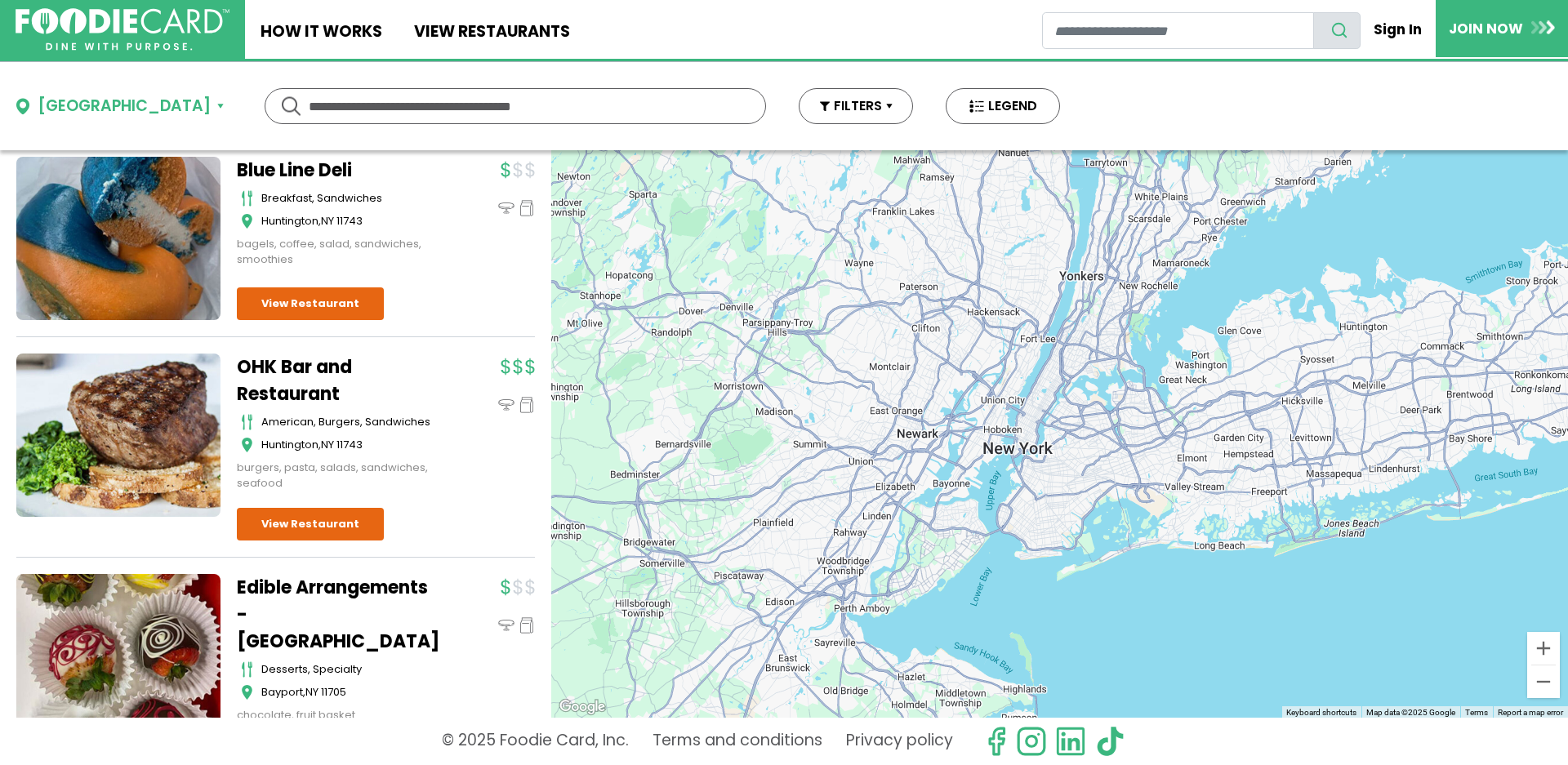
scroll to position [1190, 0]
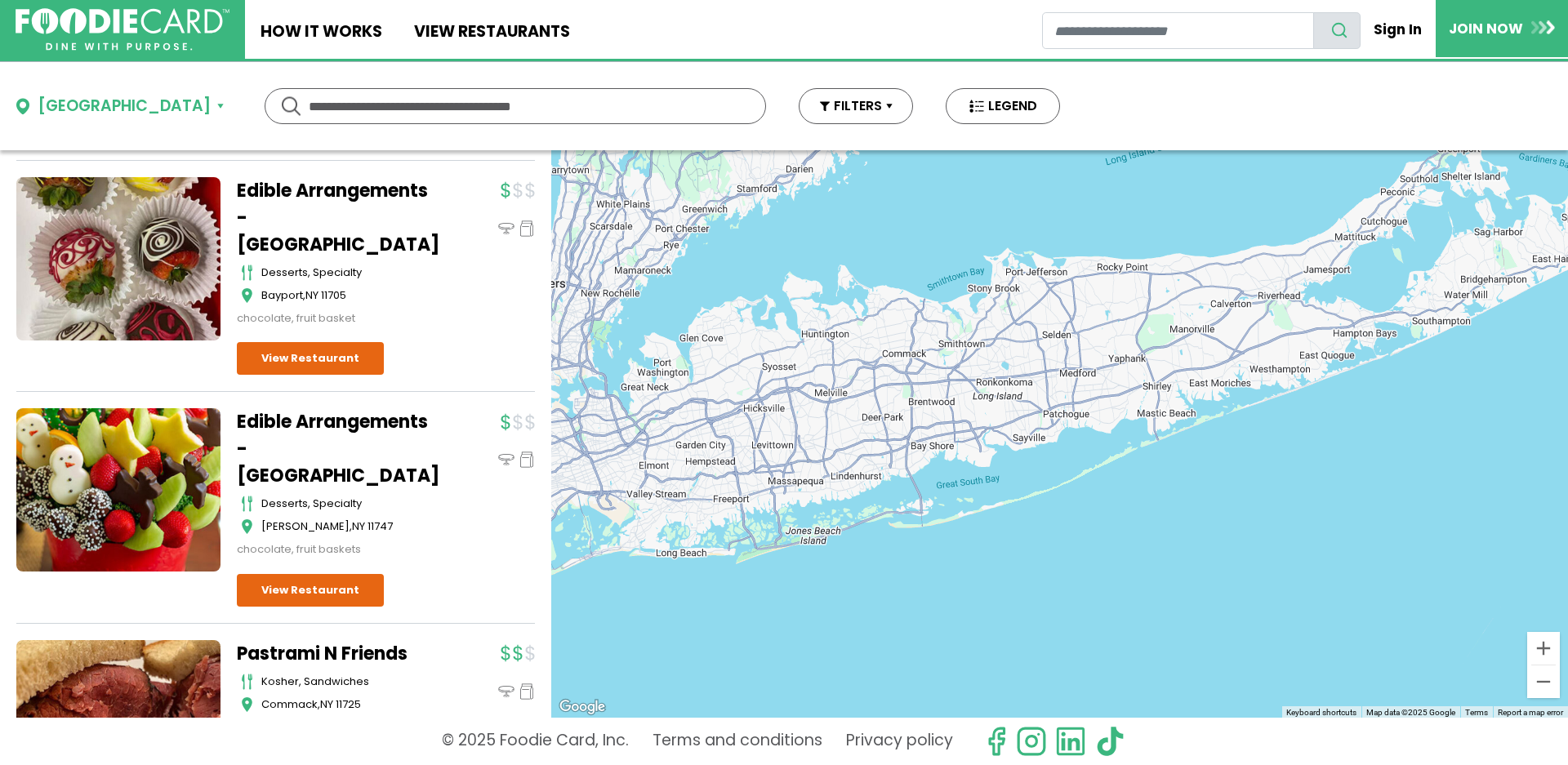
drag, startPoint x: 1555, startPoint y: 602, endPoint x: 1006, endPoint y: 612, distance: 549.1
click at [1006, 612] on div at bounding box center [1060, 434] width 1017 height 568
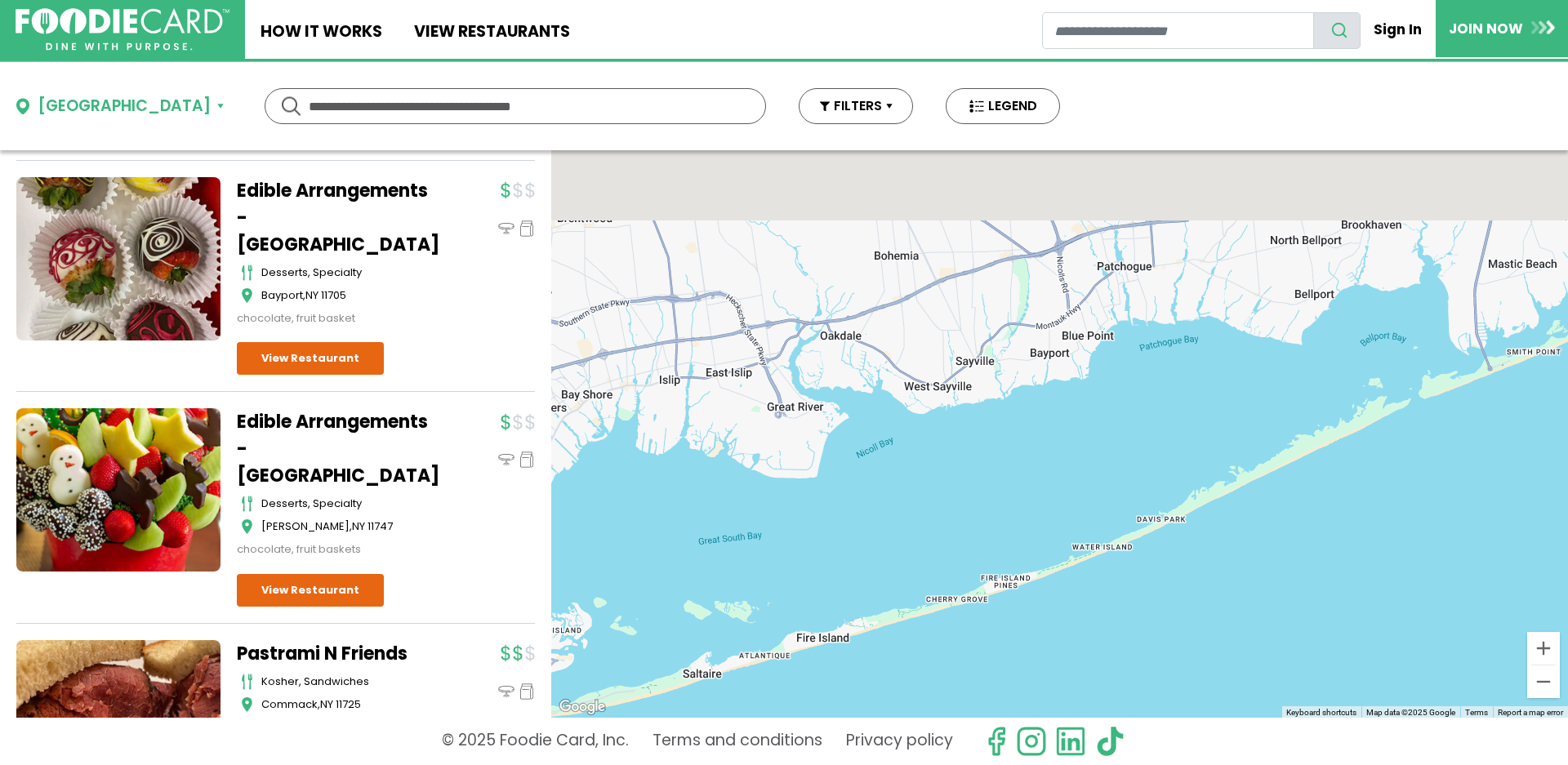
drag, startPoint x: 1021, startPoint y: 270, endPoint x: 913, endPoint y: 641, distance: 386.4
click at [915, 639] on div at bounding box center [1060, 434] width 1017 height 568
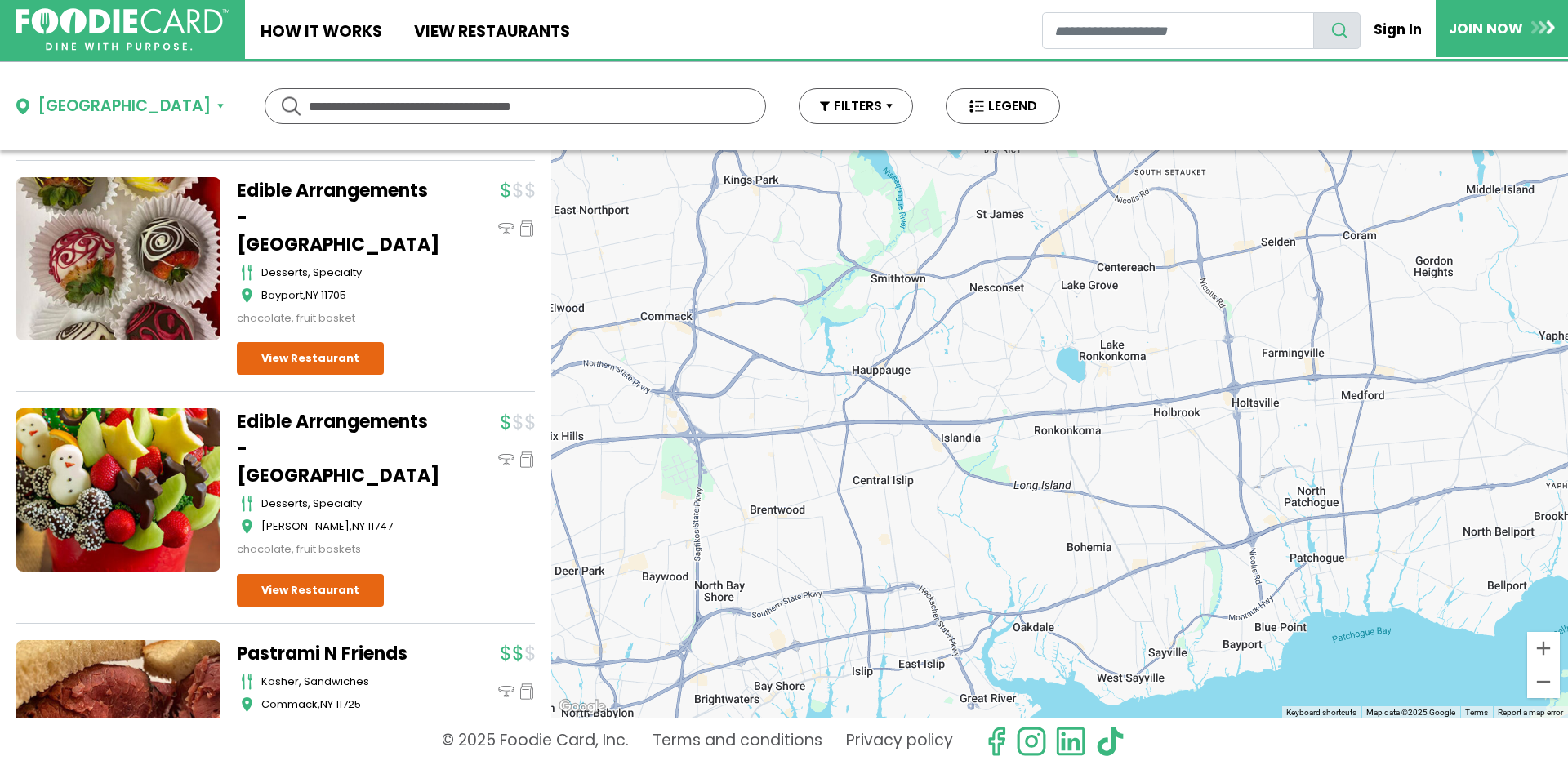
drag, startPoint x: 945, startPoint y: 341, endPoint x: 1192, endPoint y: 456, distance: 272.5
click at [1192, 456] on div at bounding box center [1060, 434] width 1017 height 568
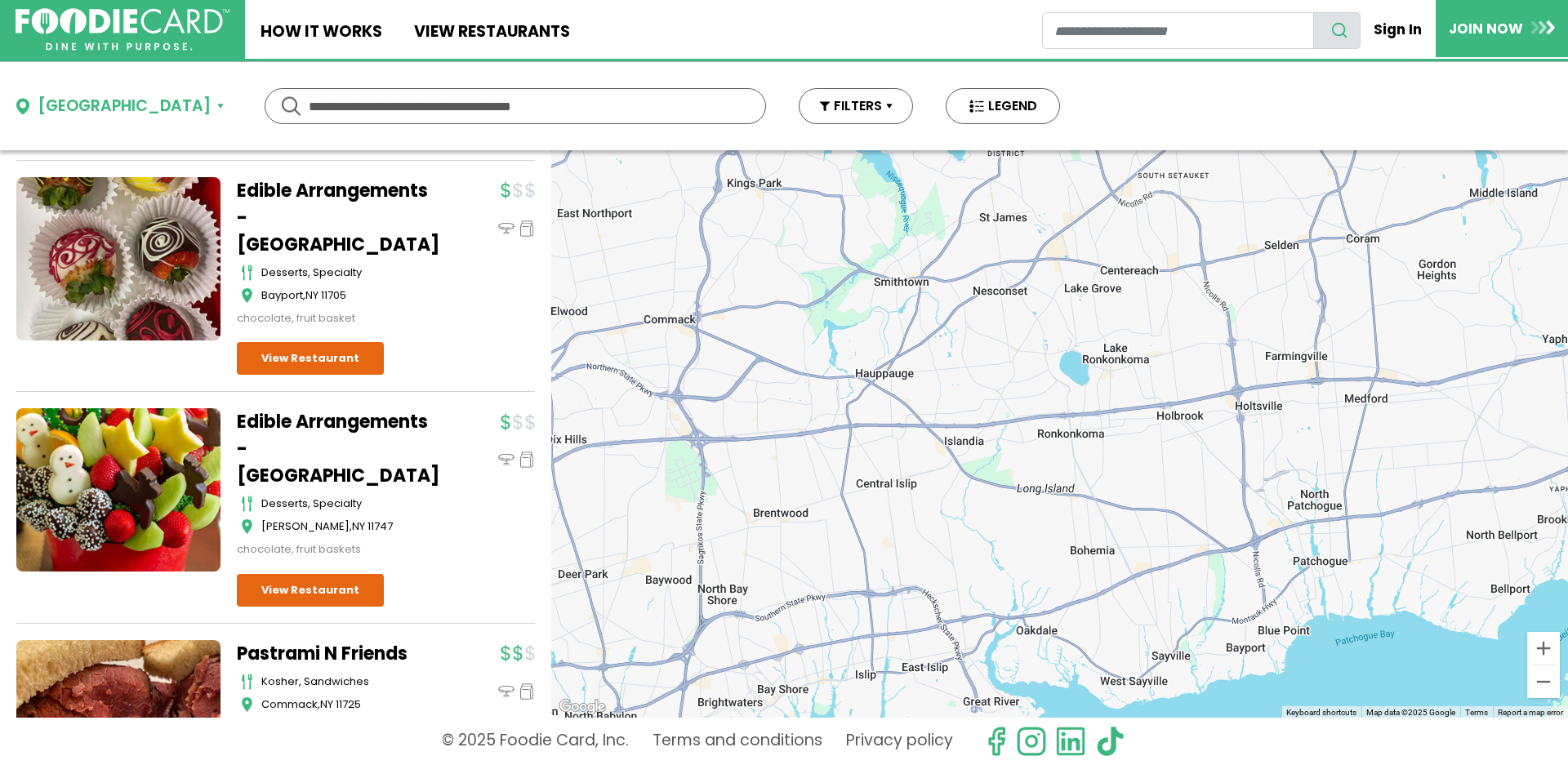
click at [822, 391] on div at bounding box center [1060, 434] width 1017 height 568
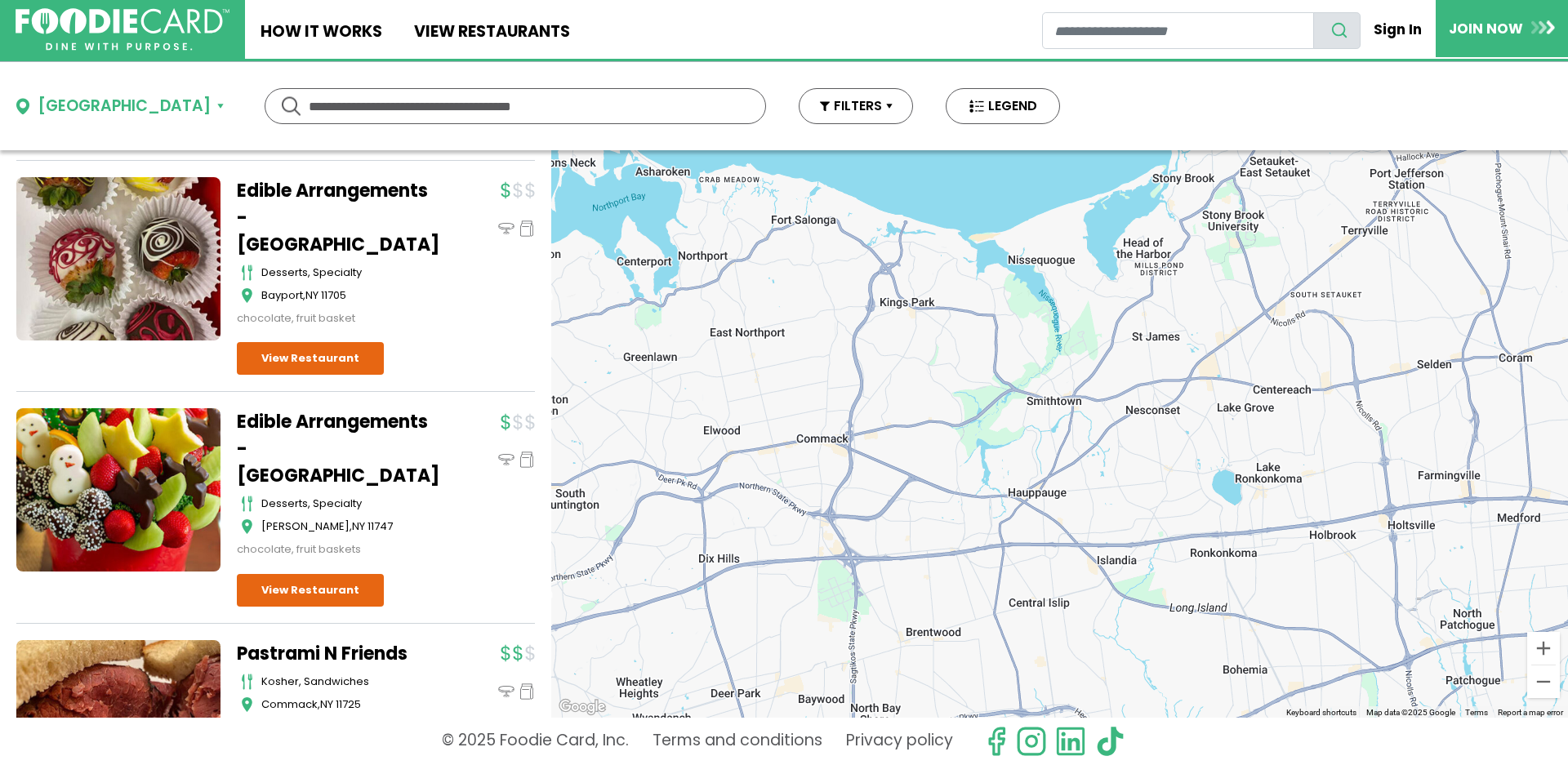
drag, startPoint x: 822, startPoint y: 391, endPoint x: 969, endPoint y: 507, distance: 187.3
click at [969, 507] on div at bounding box center [1060, 434] width 1017 height 568
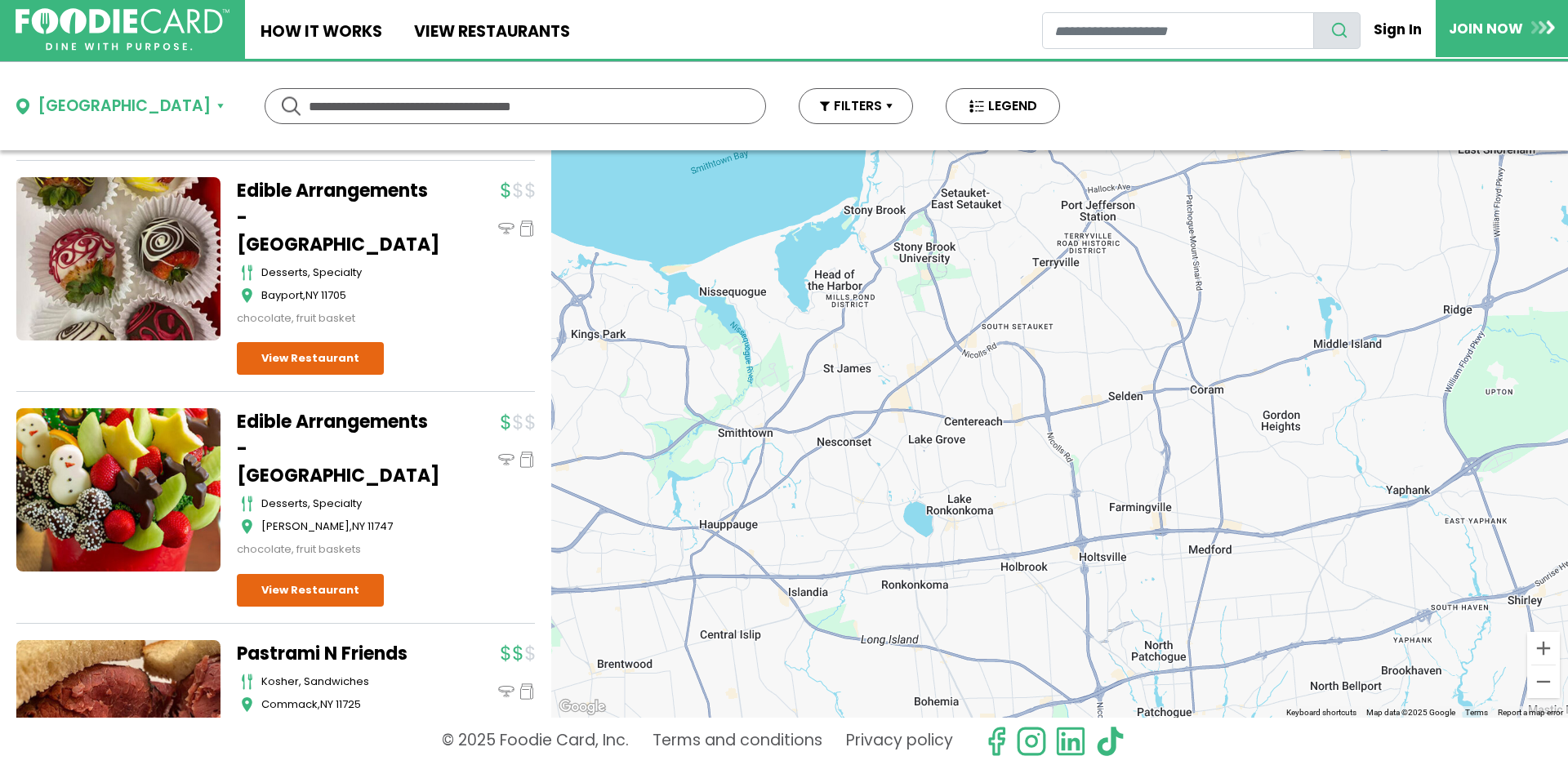
drag, startPoint x: 1045, startPoint y: 496, endPoint x: 731, endPoint y: 531, distance: 315.9
click at [731, 531] on div at bounding box center [1060, 434] width 1017 height 568
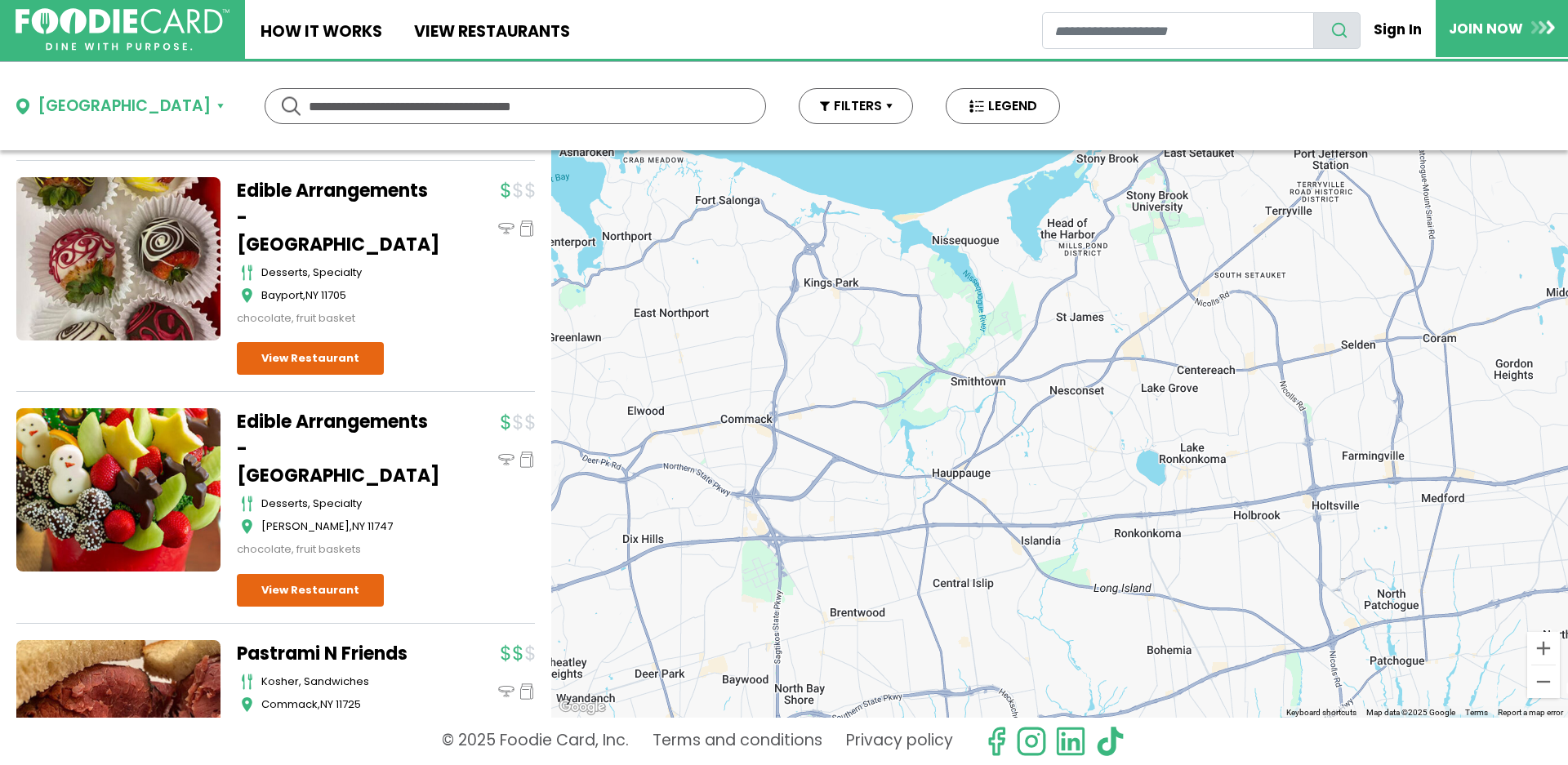
drag, startPoint x: 859, startPoint y: 471, endPoint x: 1100, endPoint y: 417, distance: 247.0
click at [1100, 417] on div at bounding box center [1060, 434] width 1017 height 568
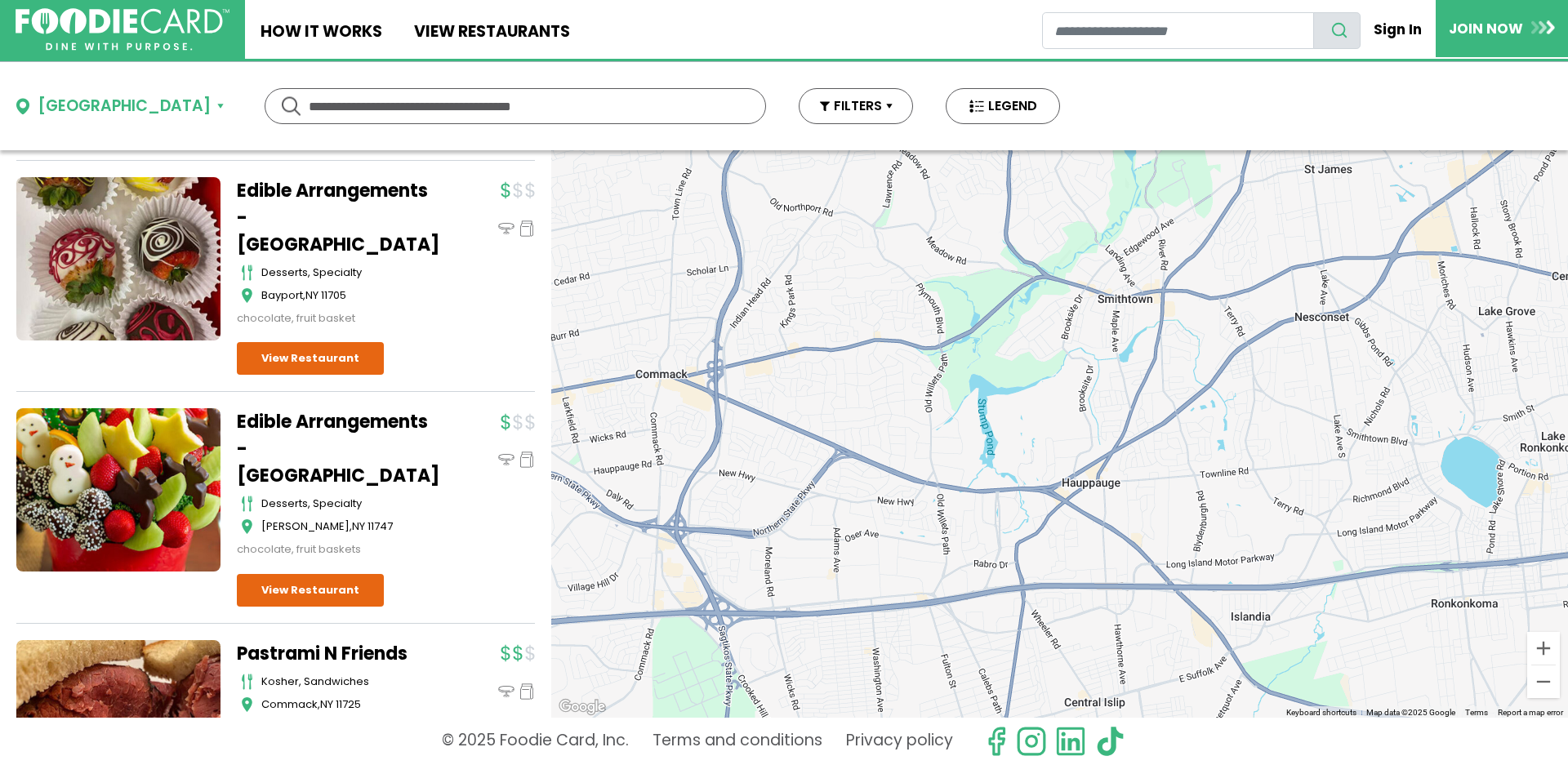
click at [309, 107] on input "text" at bounding box center [515, 106] width 413 height 35
click at [339, 104] on input "text" at bounding box center [515, 106] width 413 height 35
type input "********"
click at [377, 115] on input "********" at bounding box center [515, 106] width 413 height 35
drag, startPoint x: 370, startPoint y: 117, endPoint x: 141, endPoint y: 123, distance: 229.1
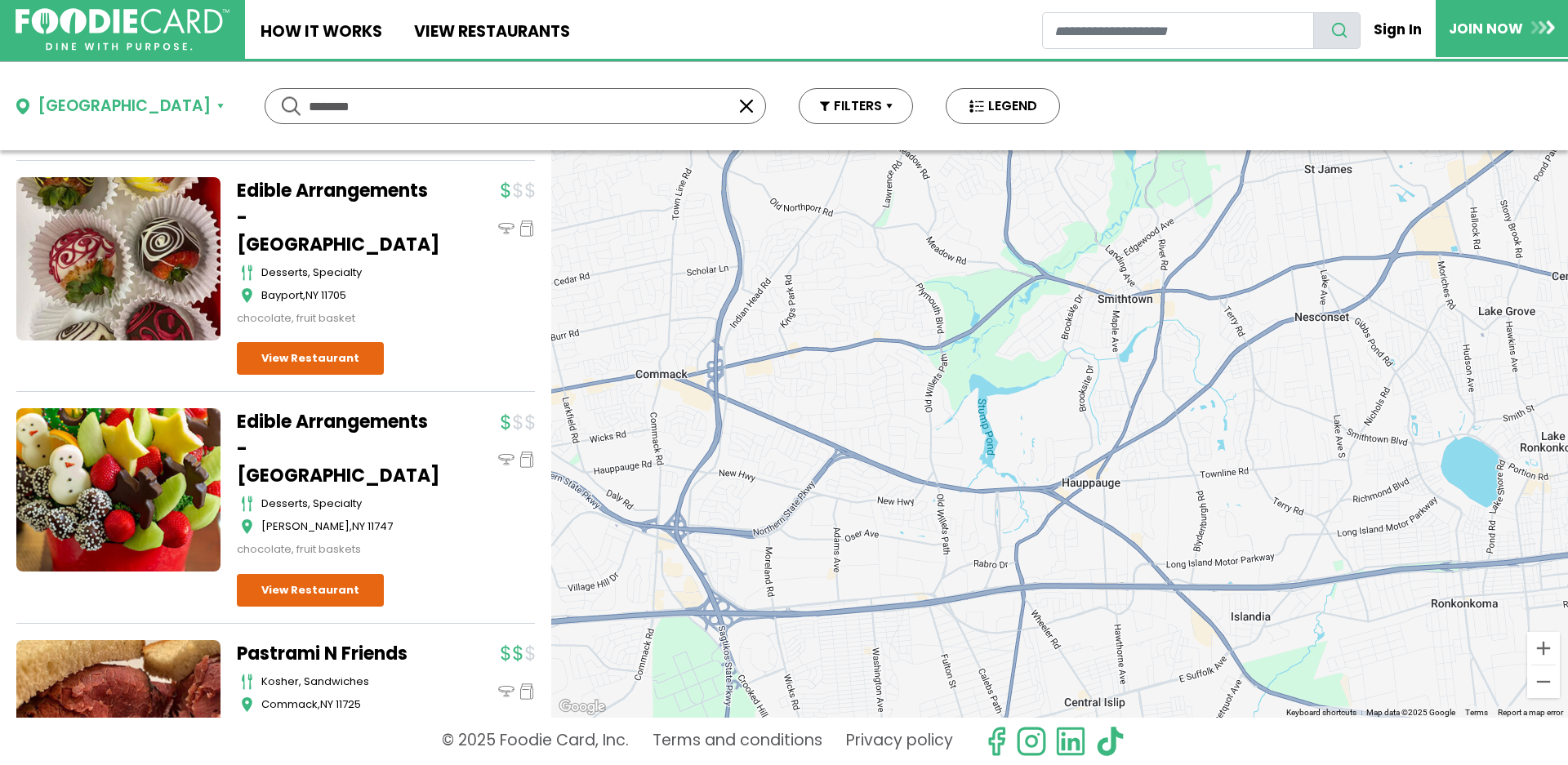
click at [309, 123] on input "********" at bounding box center [515, 106] width 413 height 35
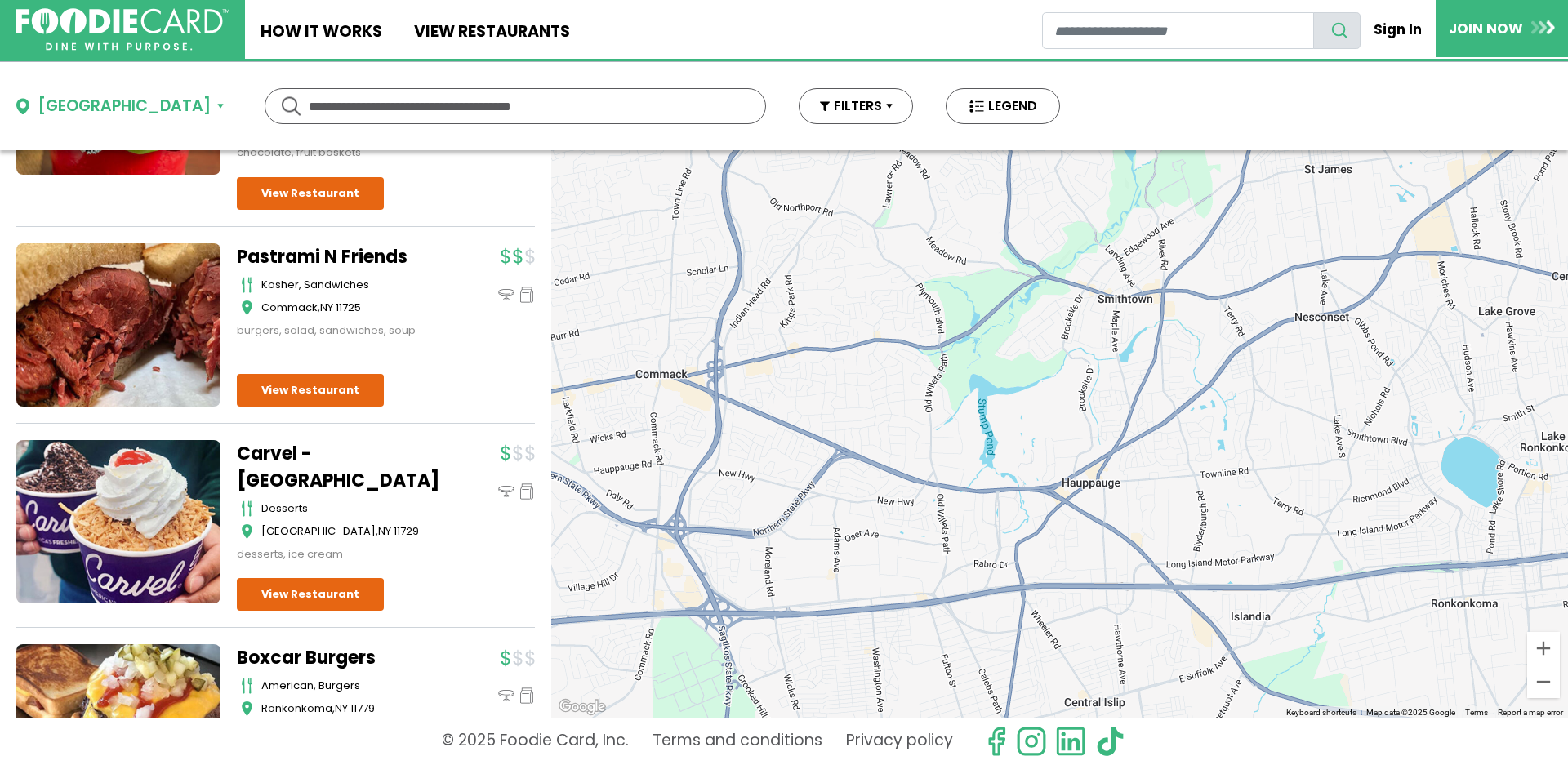
scroll to position [1719, 0]
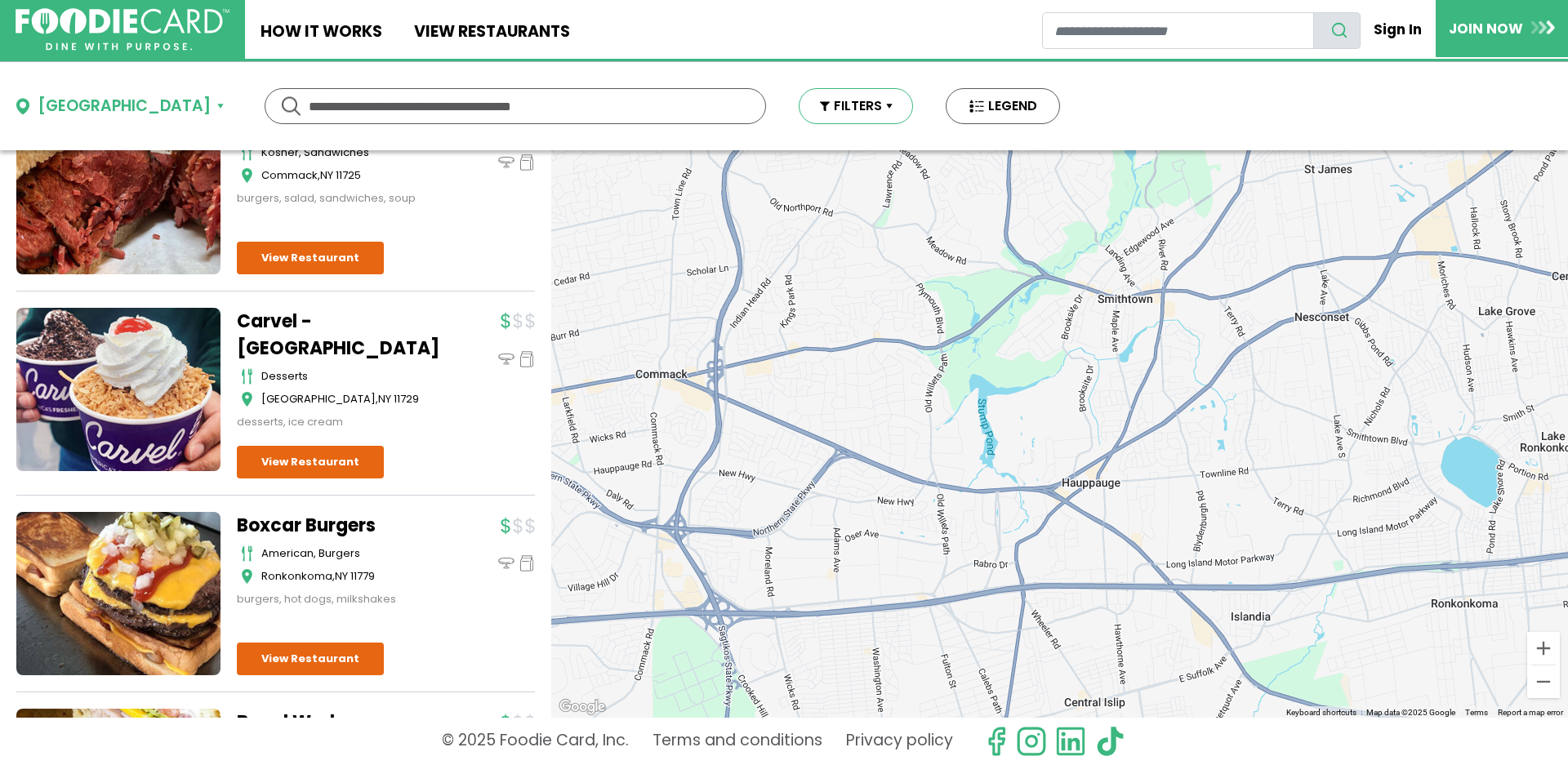
click at [799, 109] on button "FILTERS" at bounding box center [856, 106] width 115 height 36
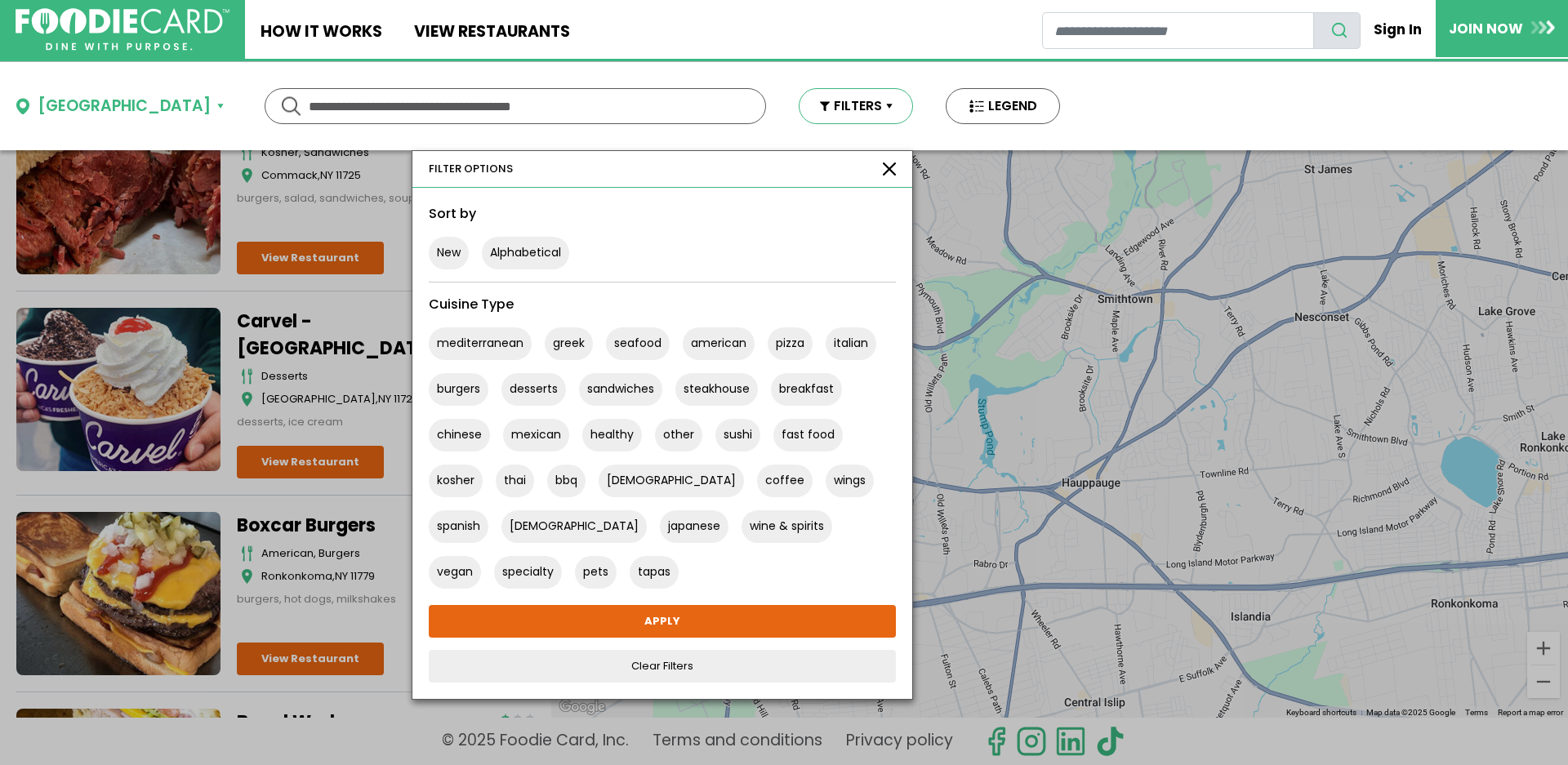
click at [799, 109] on button "FILTERS" at bounding box center [856, 106] width 115 height 36
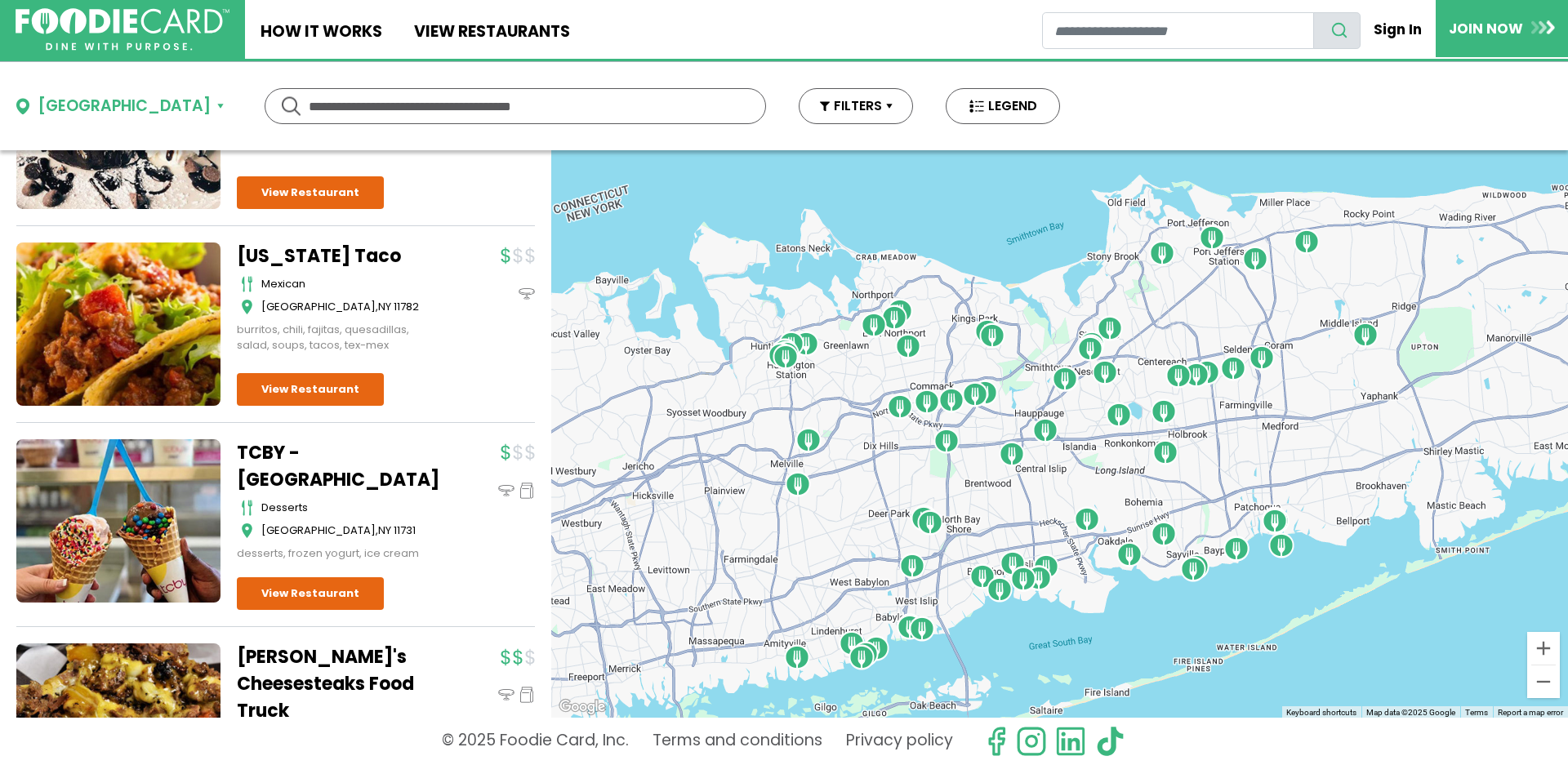
scroll to position [17067, 0]
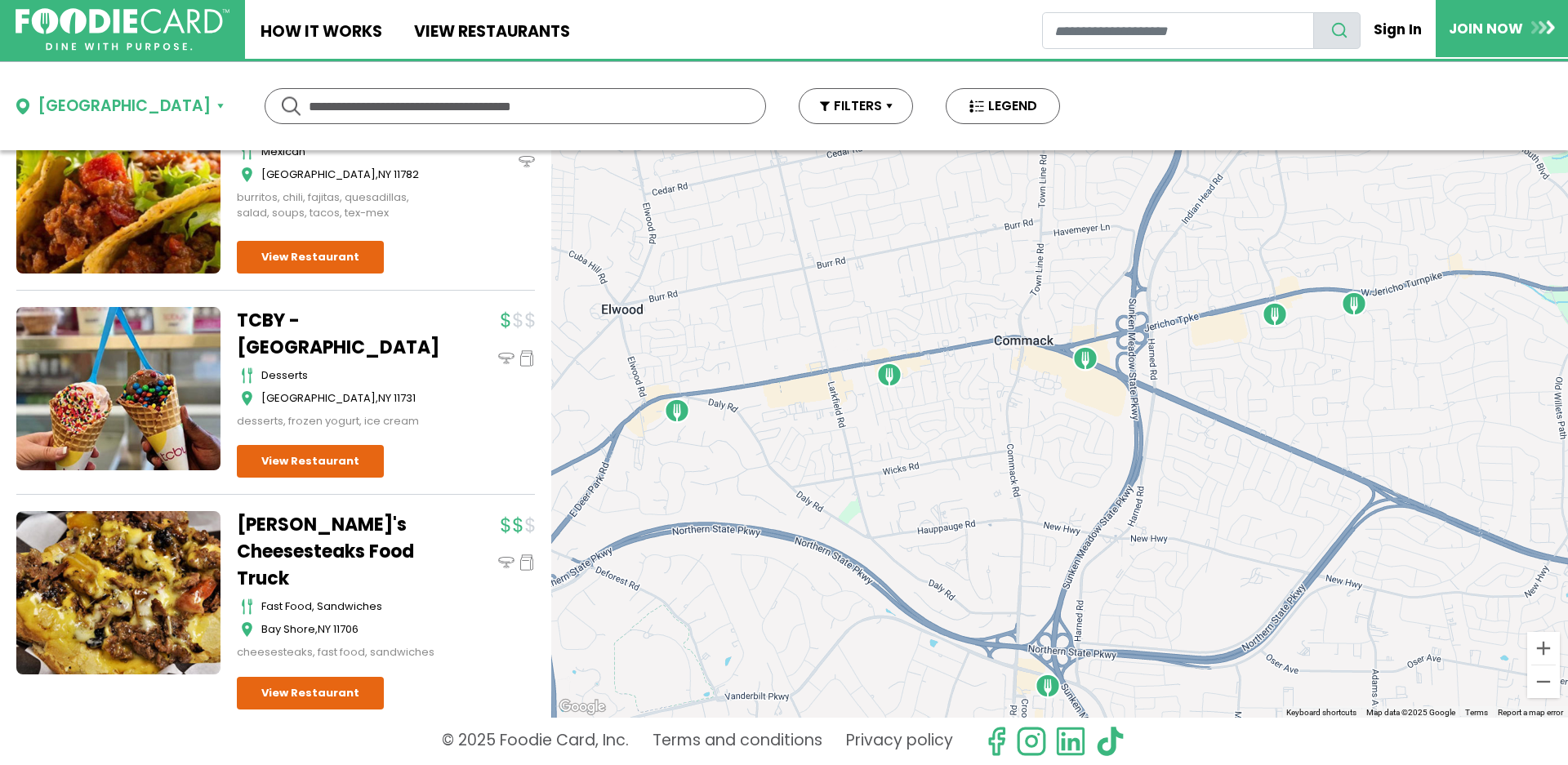
drag, startPoint x: 914, startPoint y: 250, endPoint x: 913, endPoint y: 497, distance: 247.0
click at [913, 497] on div at bounding box center [1060, 434] width 1017 height 568
click at [1089, 363] on img "Chiddy's Cheesesteaks - Commack" at bounding box center [1085, 358] width 26 height 26
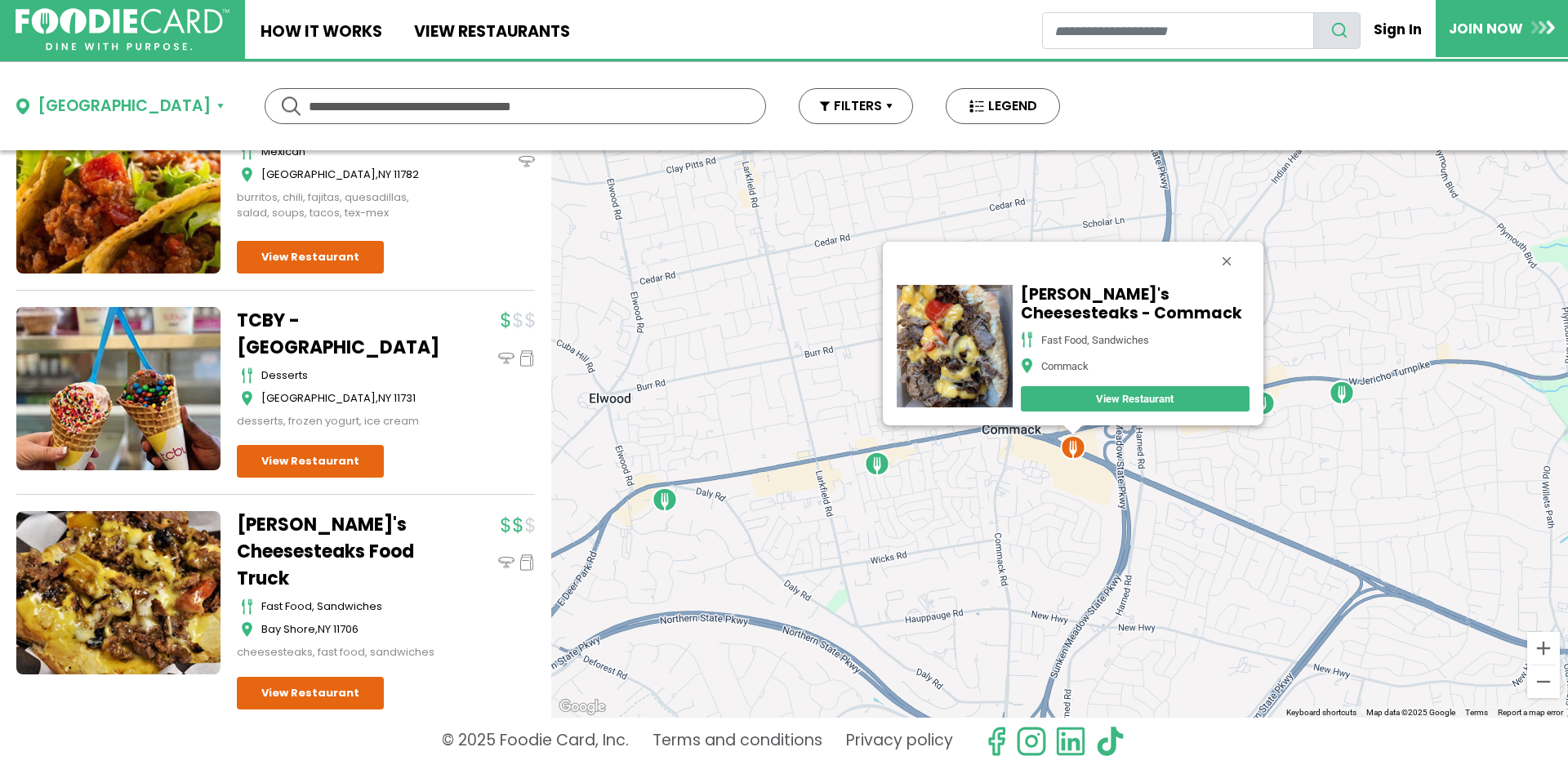
click at [877, 469] on img "Gino's of Commack" at bounding box center [877, 463] width 26 height 26
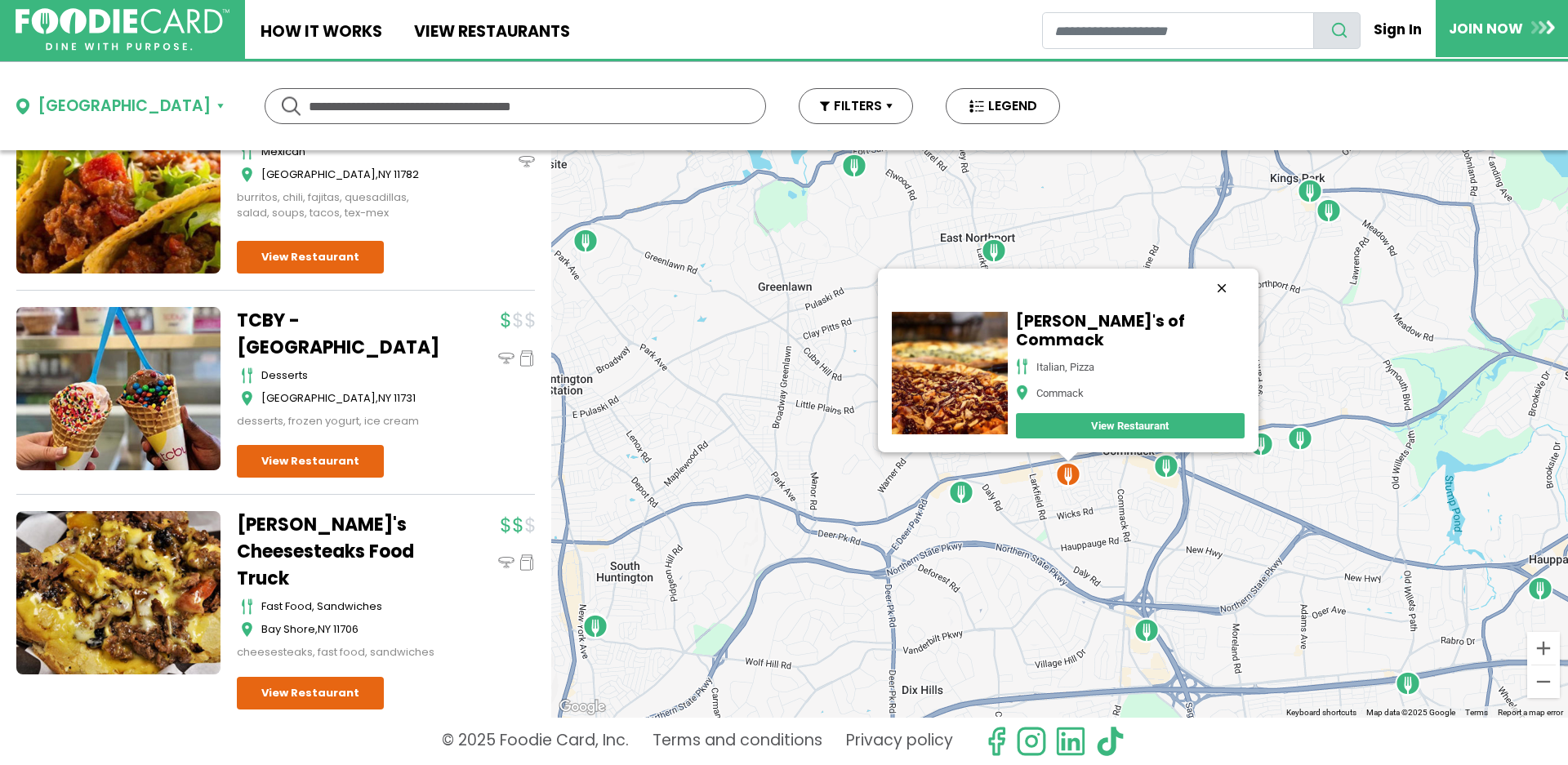
click at [1201, 287] on button "Close" at bounding box center [1221, 288] width 39 height 39
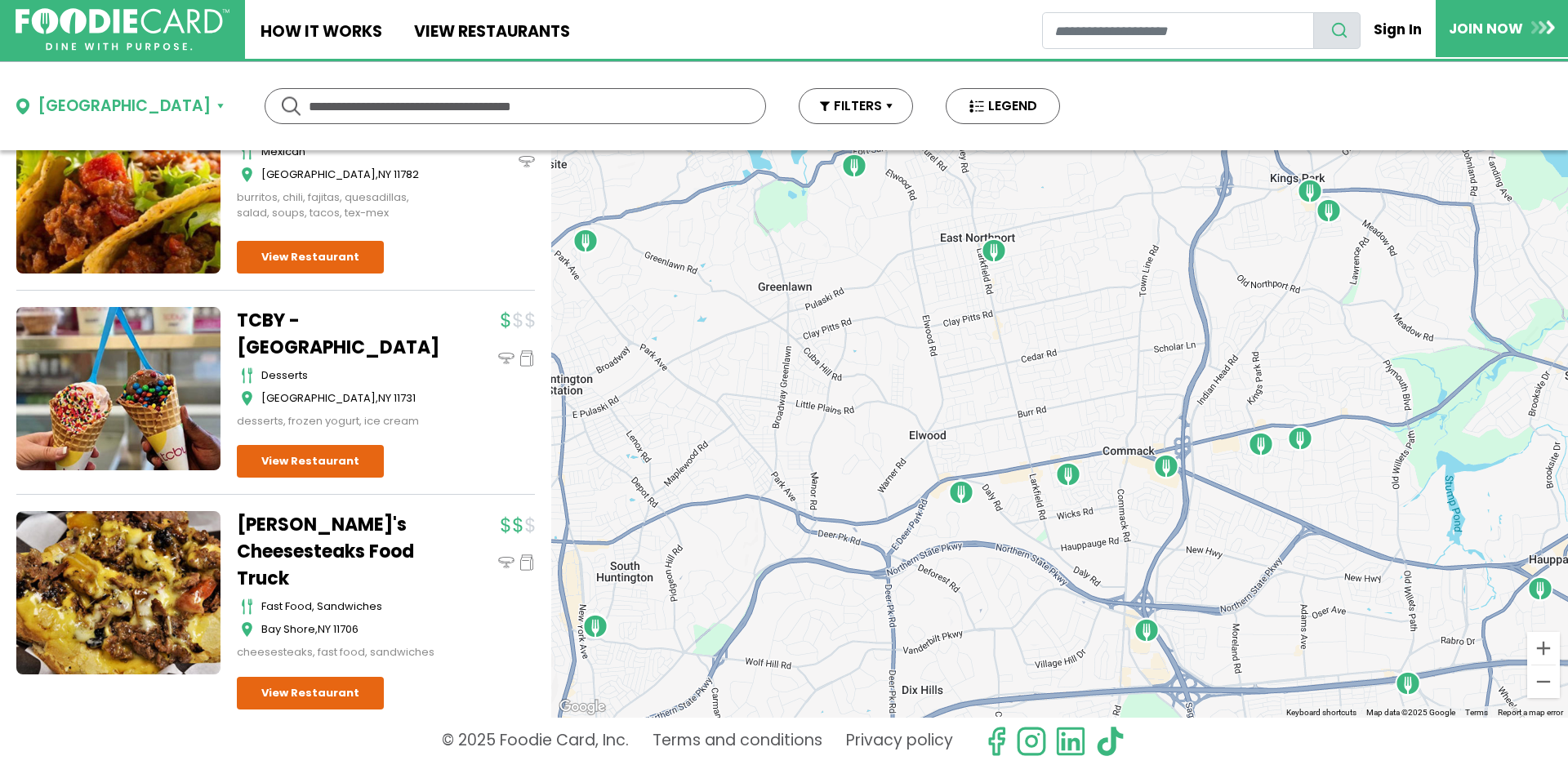
click at [996, 254] on img "Del Fuego - East Northport" at bounding box center [993, 250] width 26 height 26
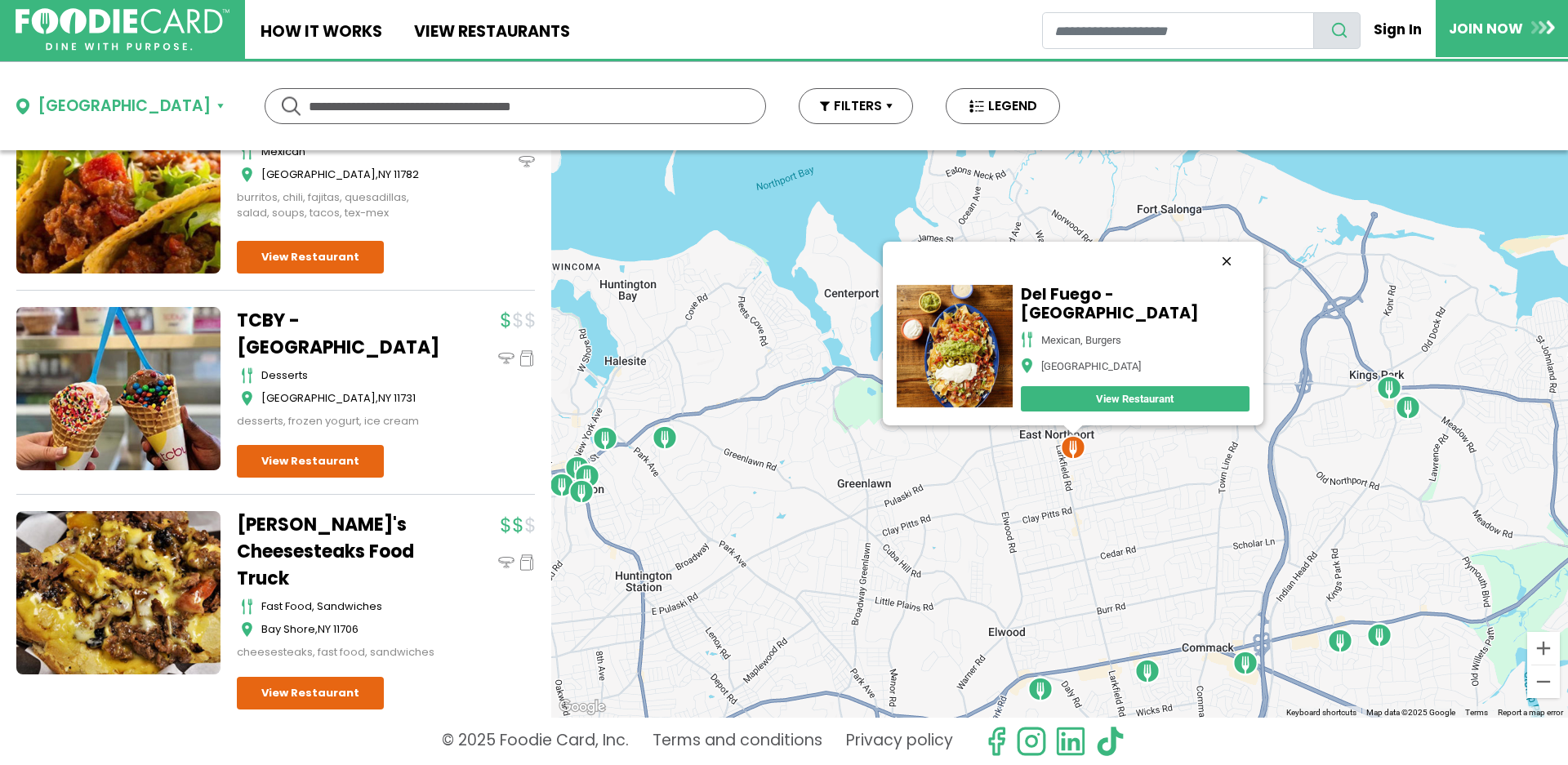
click at [1220, 262] on button "Close" at bounding box center [1226, 262] width 39 height 39
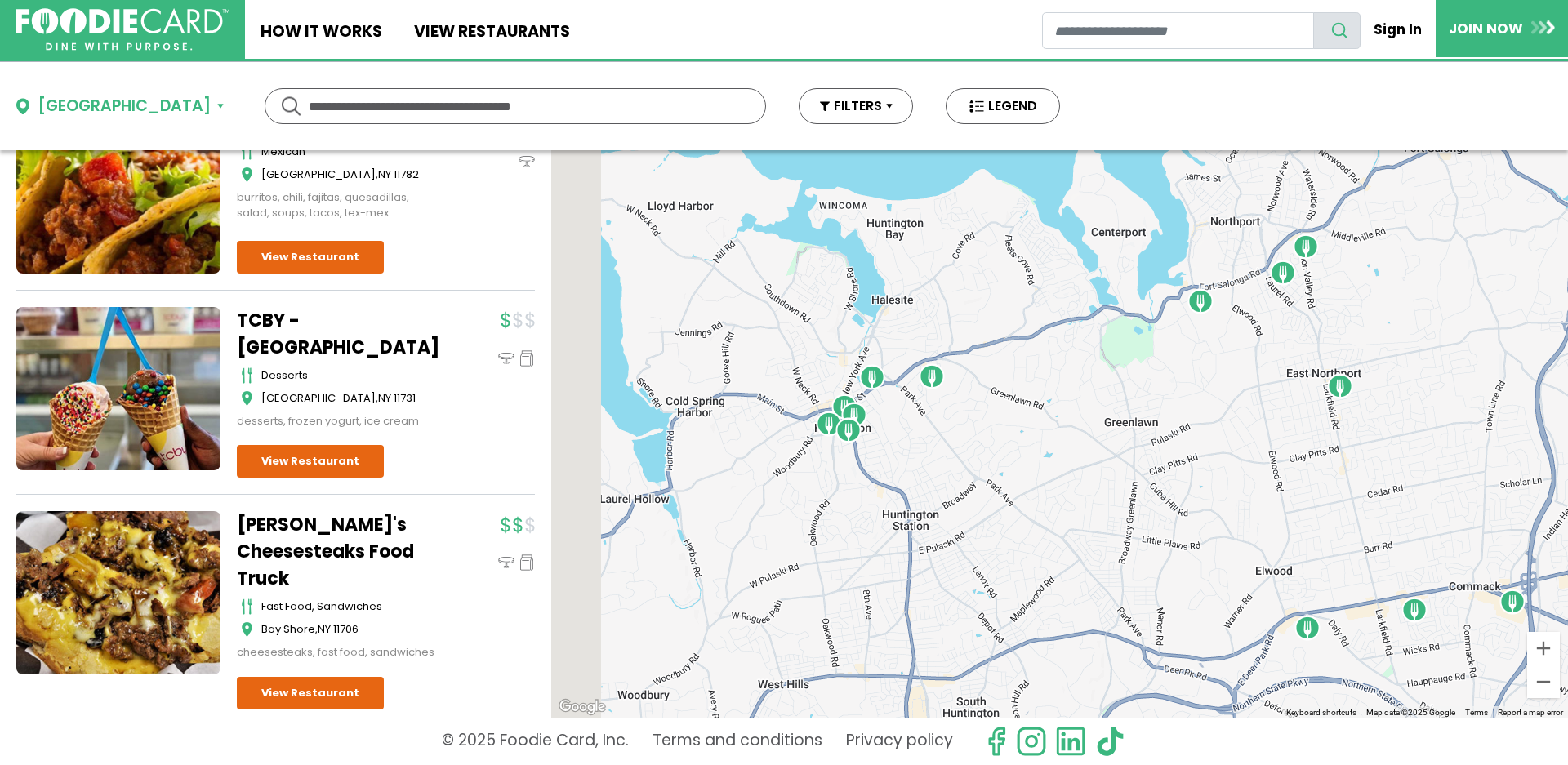
drag, startPoint x: 877, startPoint y: 423, endPoint x: 1149, endPoint y: 368, distance: 277.5
click at [1149, 368] on div at bounding box center [1060, 434] width 1017 height 568
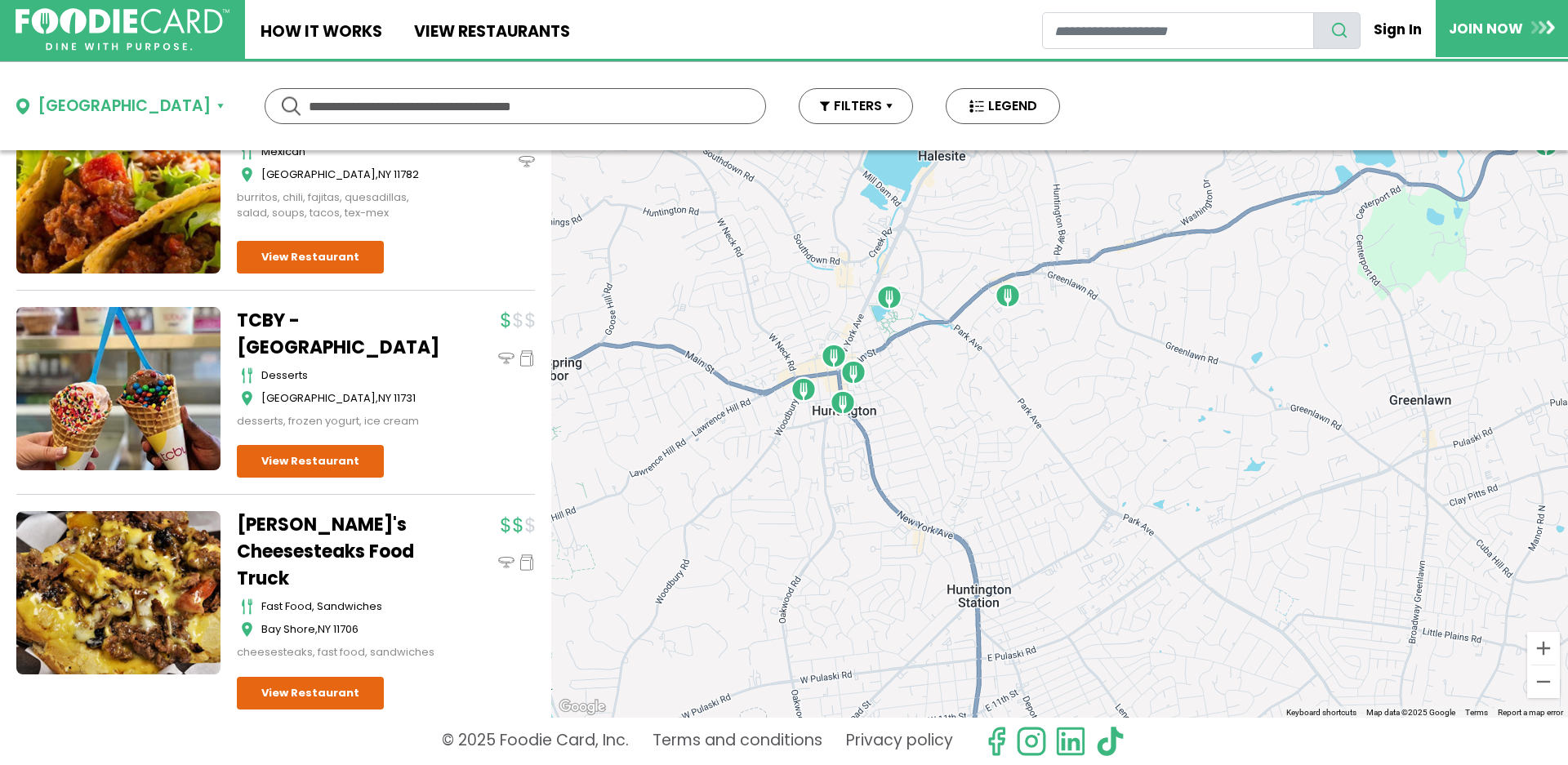
drag, startPoint x: 940, startPoint y: 440, endPoint x: 1157, endPoint y: 397, distance: 221.2
click at [1160, 397] on div at bounding box center [1060, 434] width 1017 height 568
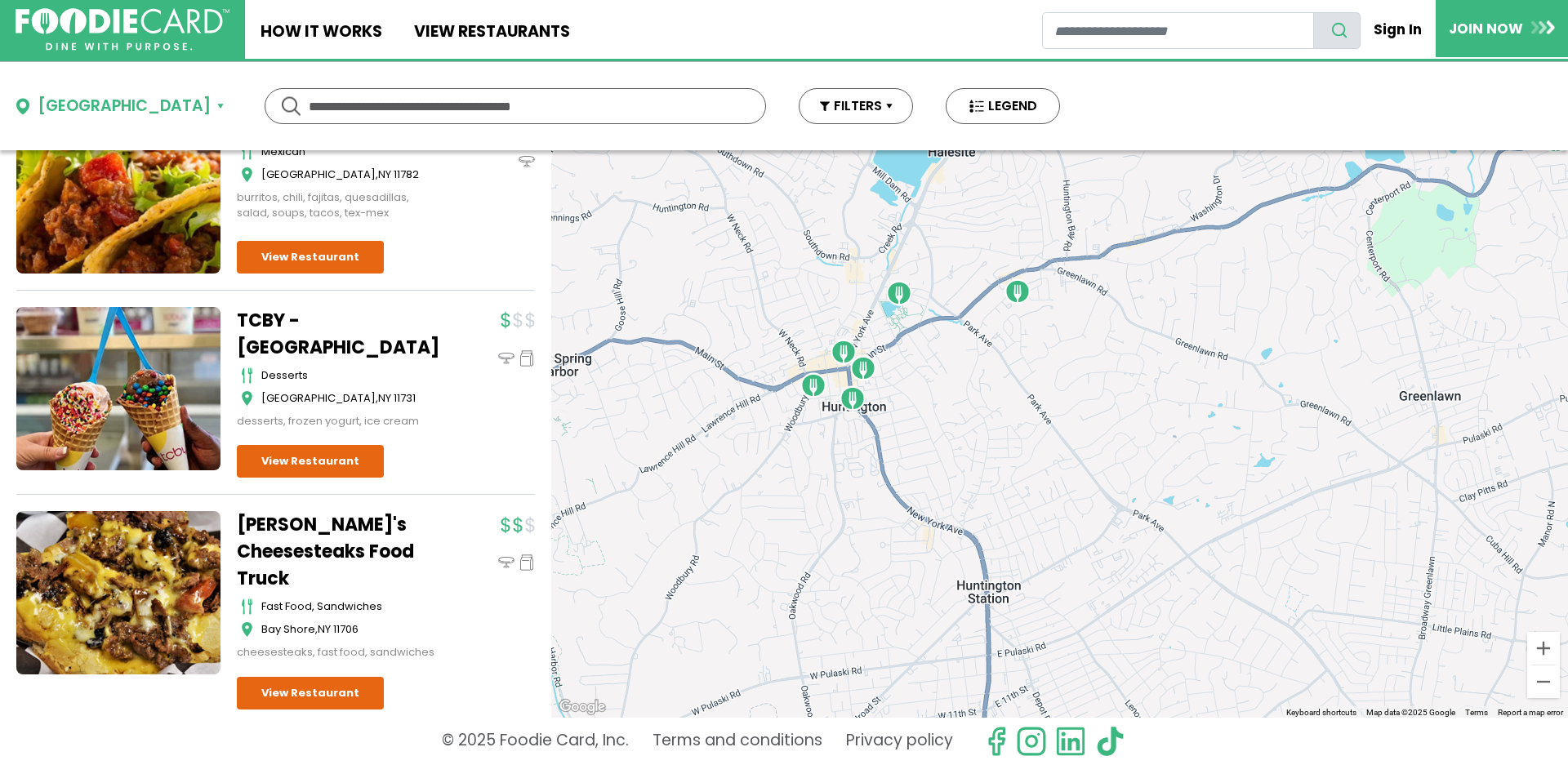
click at [902, 301] on img "Junior's Pizza" at bounding box center [899, 293] width 26 height 26
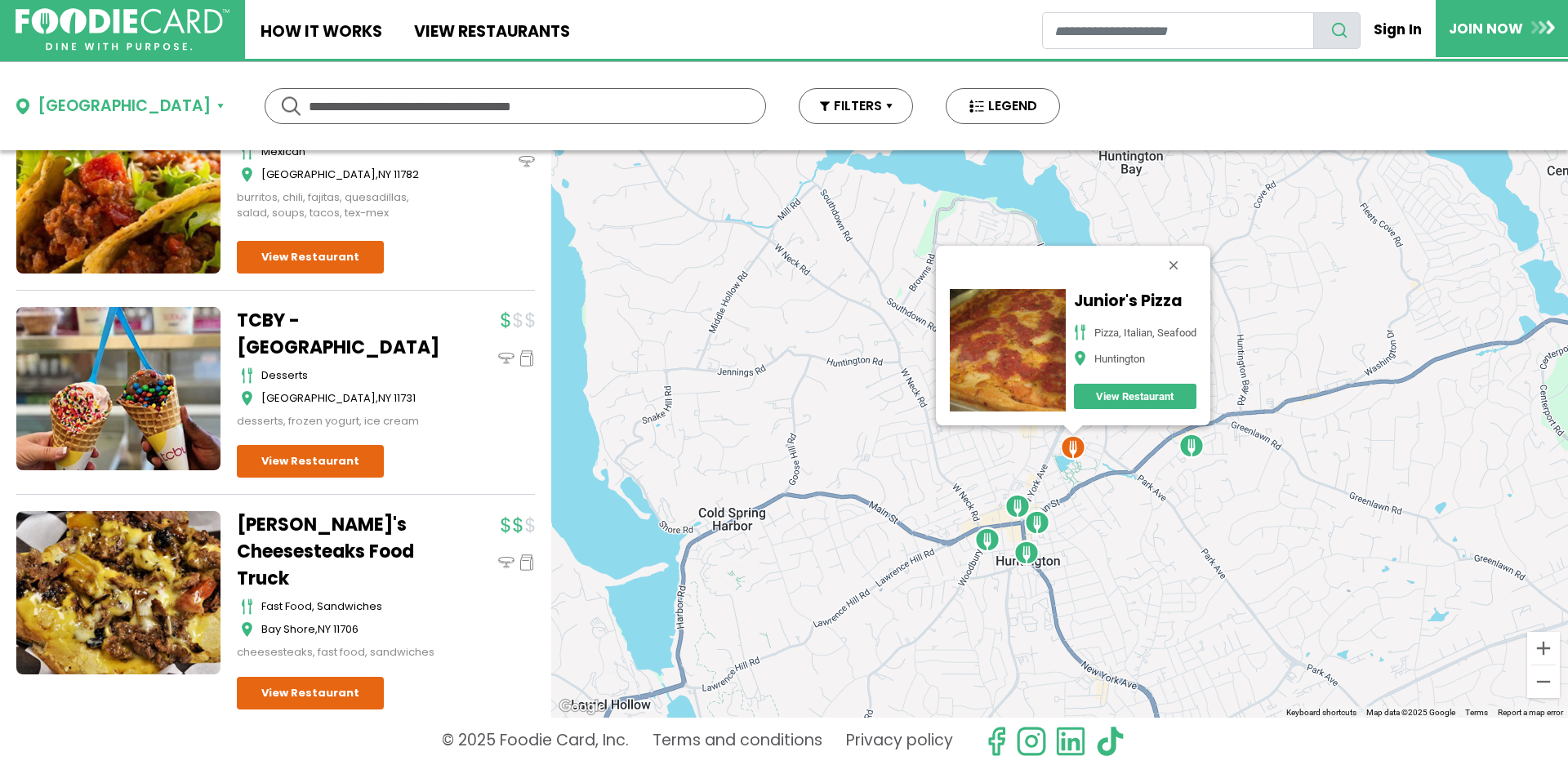
click at [1191, 449] on img "La Nonna's Pizzeria on Main" at bounding box center [1191, 445] width 26 height 26
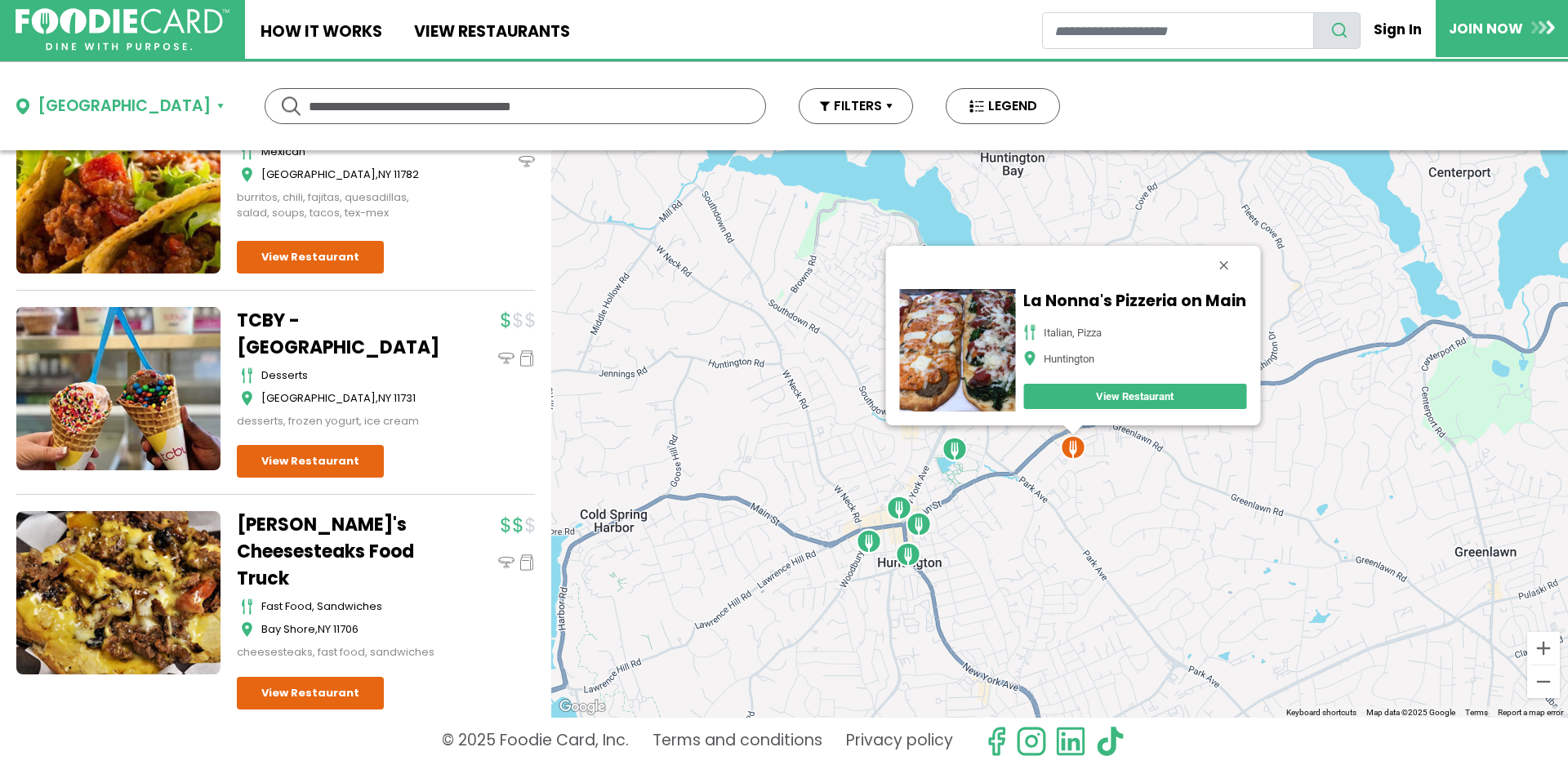
click at [898, 507] on img "Tropical Smoothie Cafe - Huntington" at bounding box center [899, 507] width 26 height 26
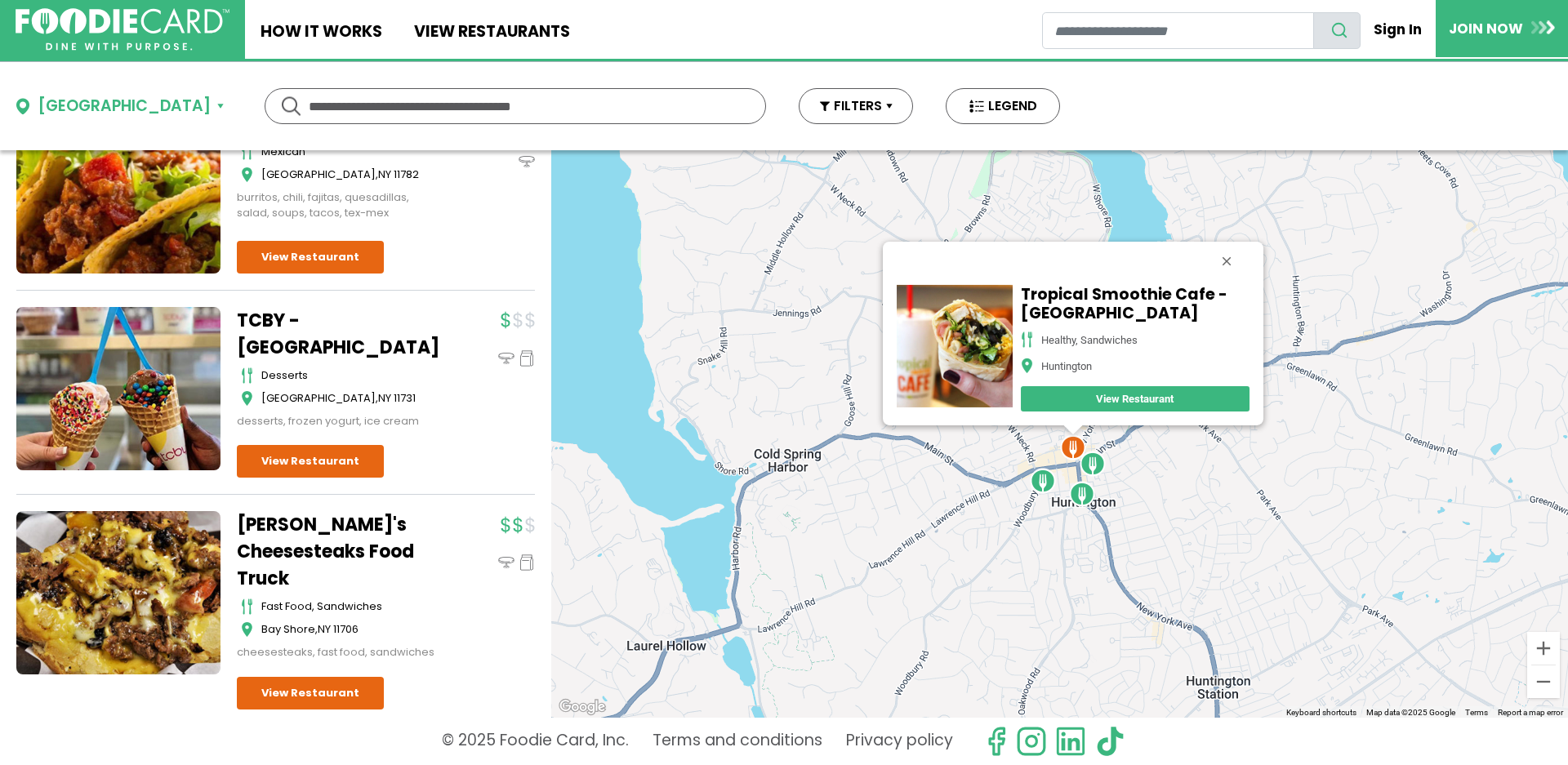
click at [1040, 482] on img "Golden Globe Diner" at bounding box center [1042, 480] width 26 height 26
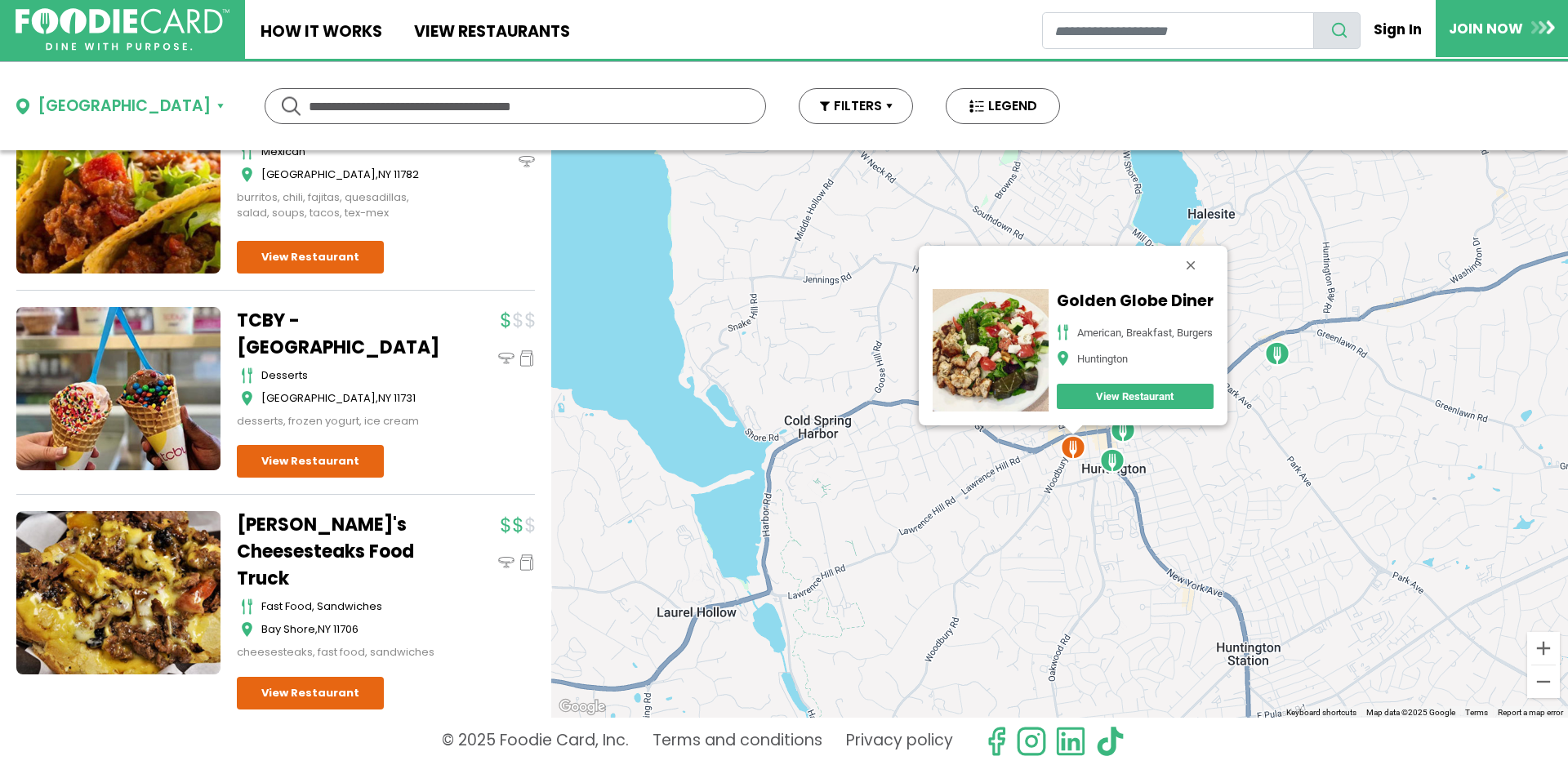
click at [1113, 463] on img "Eatalia" at bounding box center [1111, 460] width 26 height 26
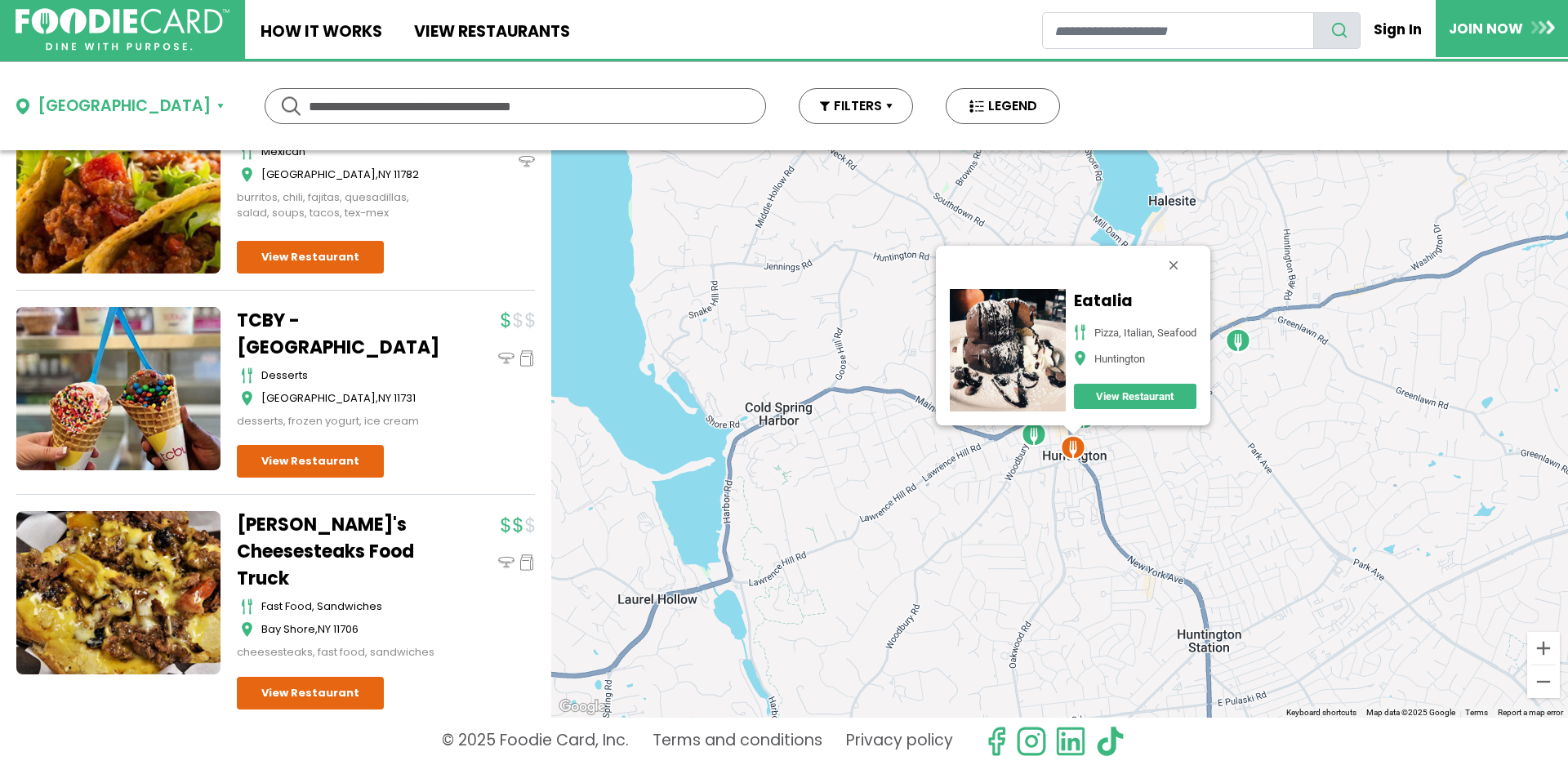
click at [1176, 265] on button "Close" at bounding box center [1173, 265] width 39 height 39
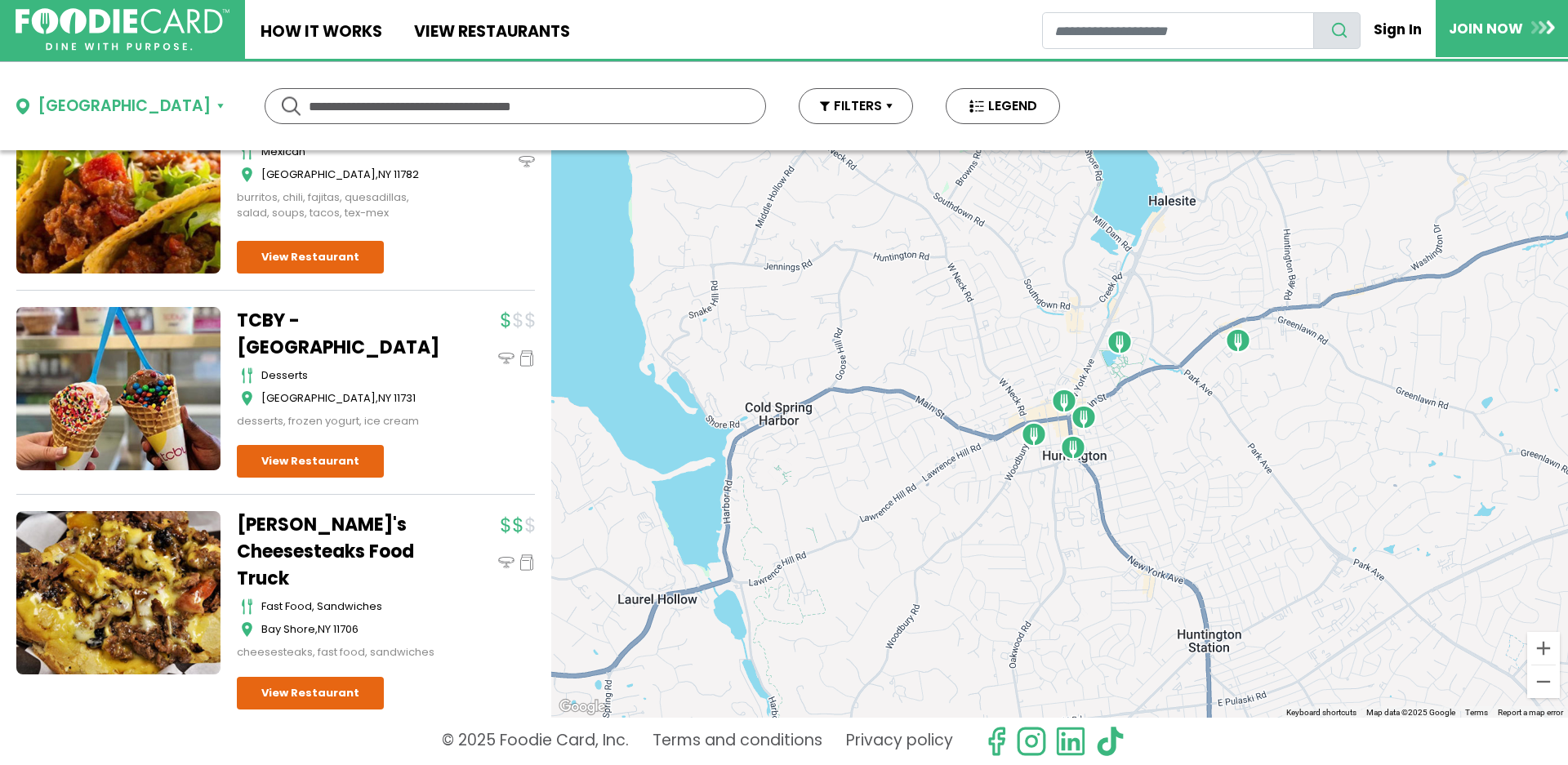
click at [1087, 417] on img "Edoardo's Trattoria" at bounding box center [1083, 416] width 26 height 26
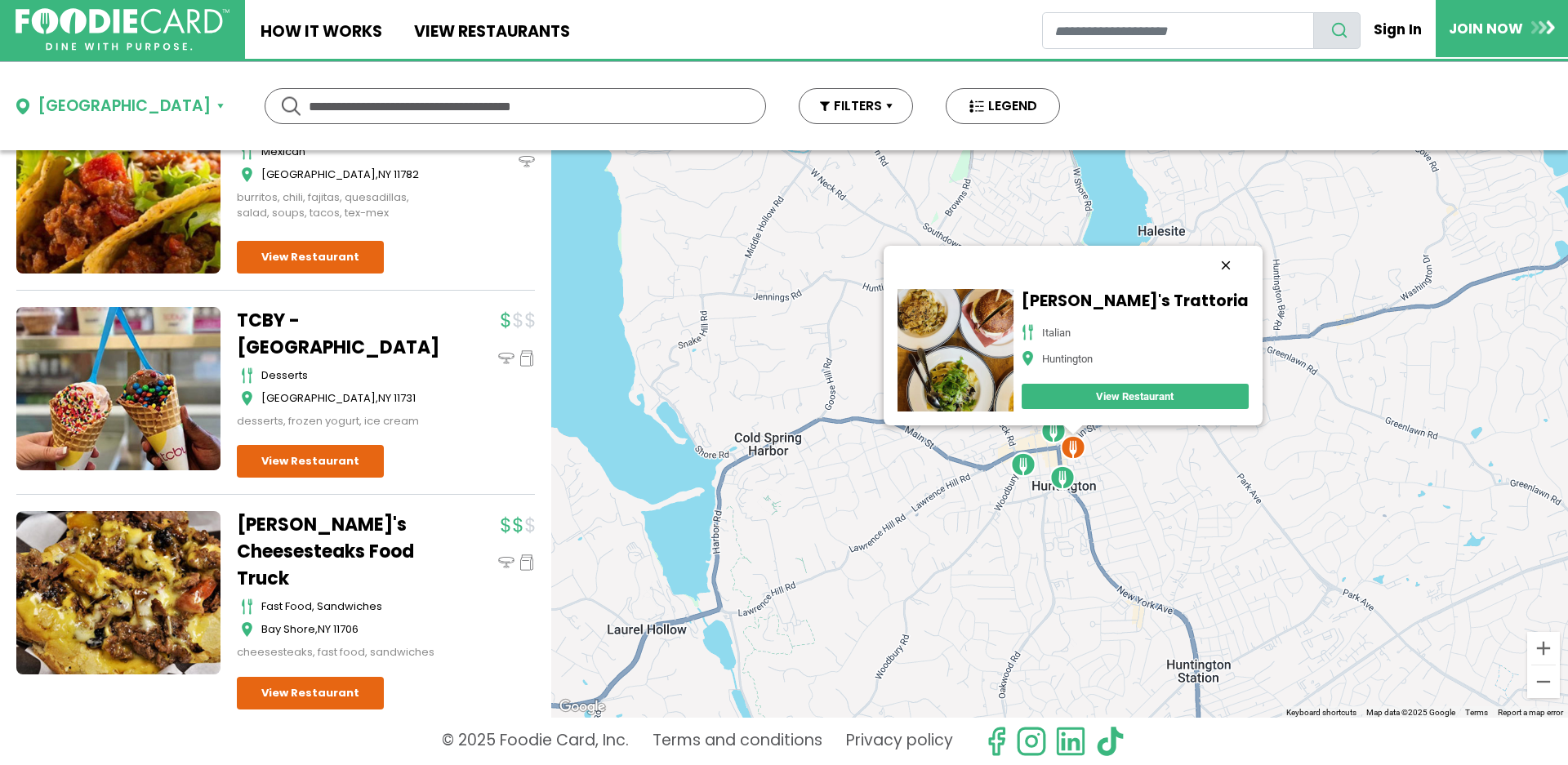
click at [1206, 263] on button "Close" at bounding box center [1225, 265] width 39 height 39
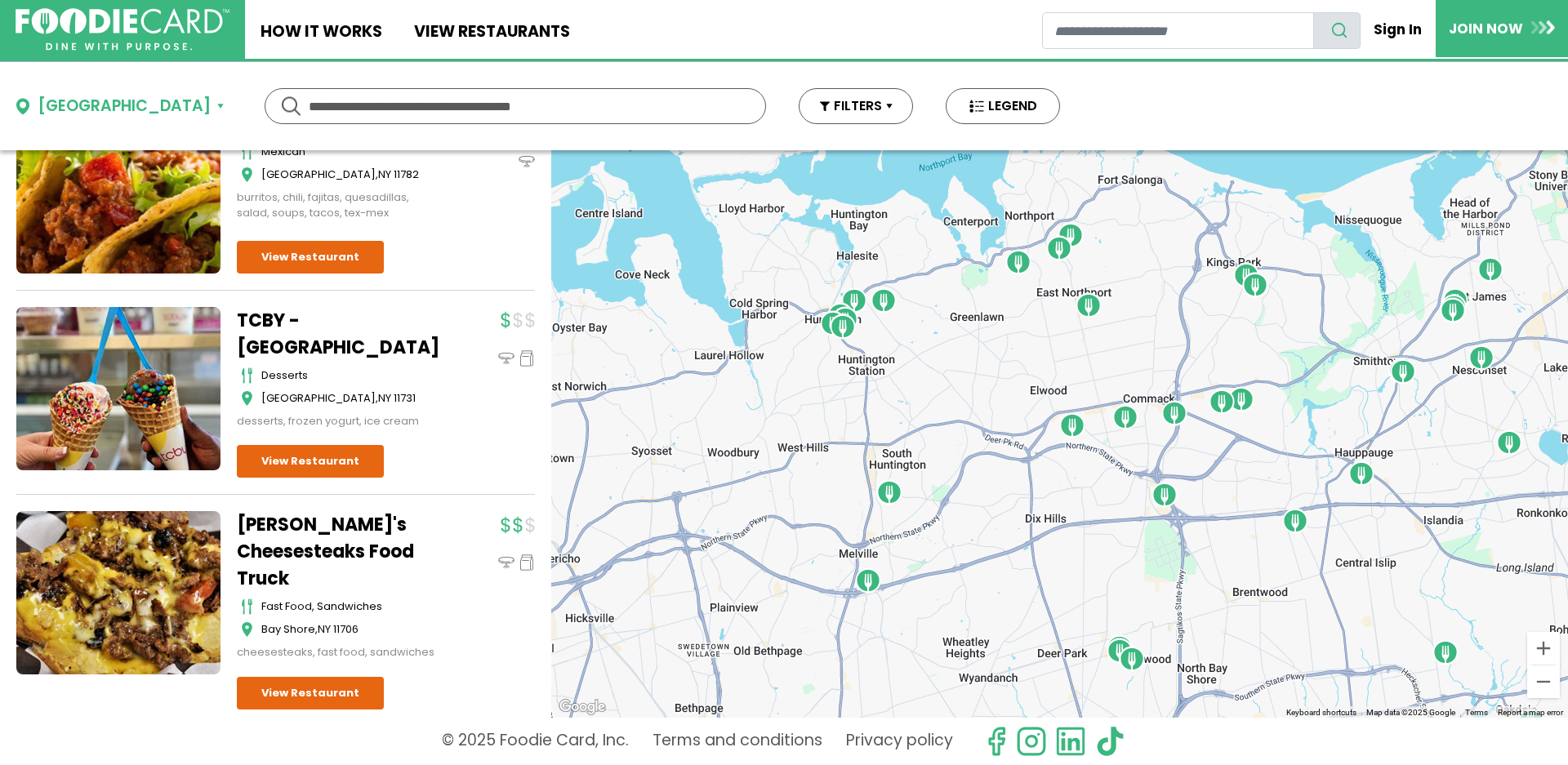
drag, startPoint x: 1282, startPoint y: 522, endPoint x: 950, endPoint y: 397, distance: 354.8
click at [950, 397] on div at bounding box center [1060, 434] width 1017 height 568
click at [1242, 406] on img "Sangria 71 - Commack" at bounding box center [1241, 399] width 26 height 26
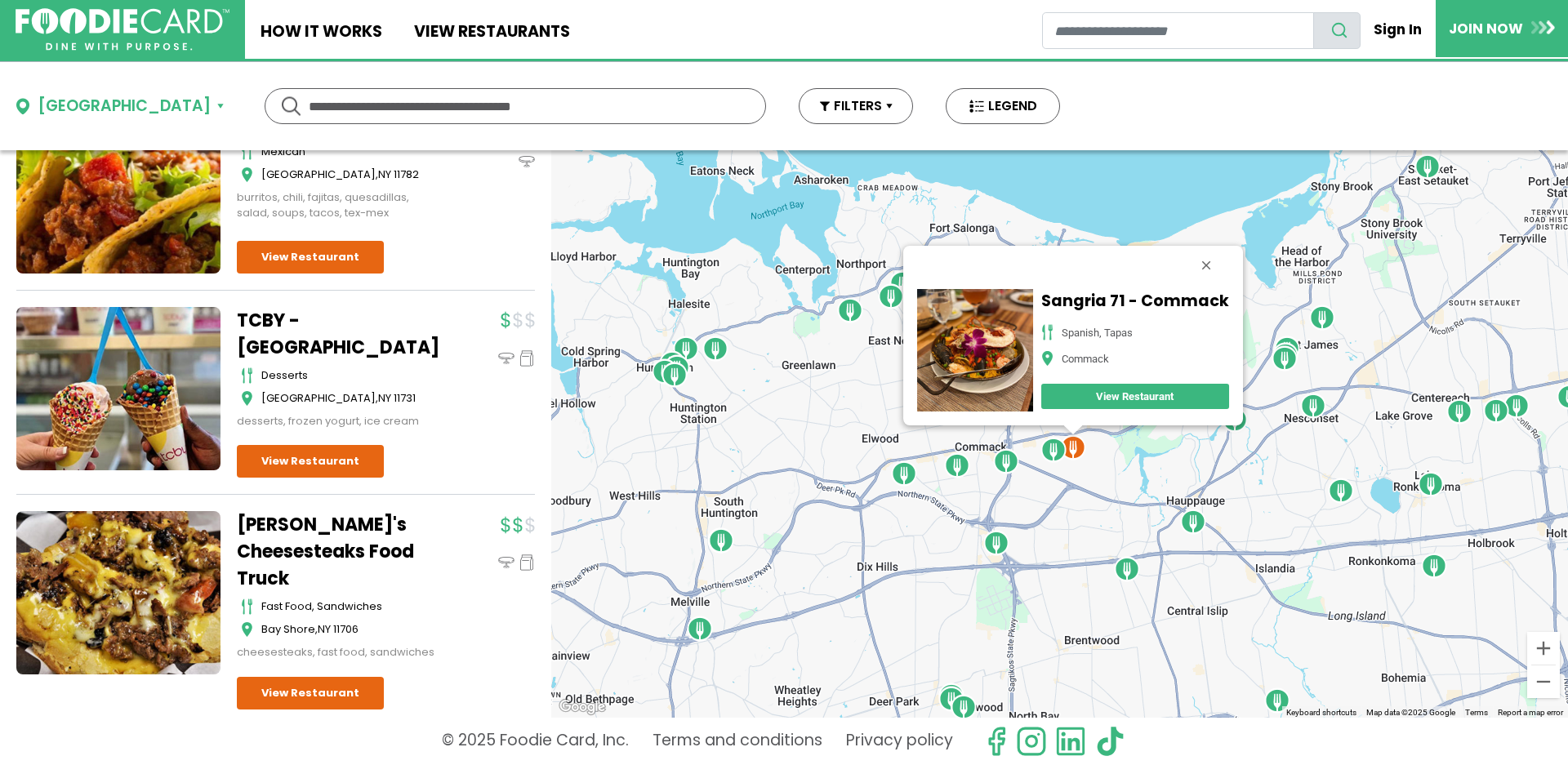
click at [1054, 453] on img "Tropical Smoothie Cafe - Commack" at bounding box center [1053, 449] width 26 height 26
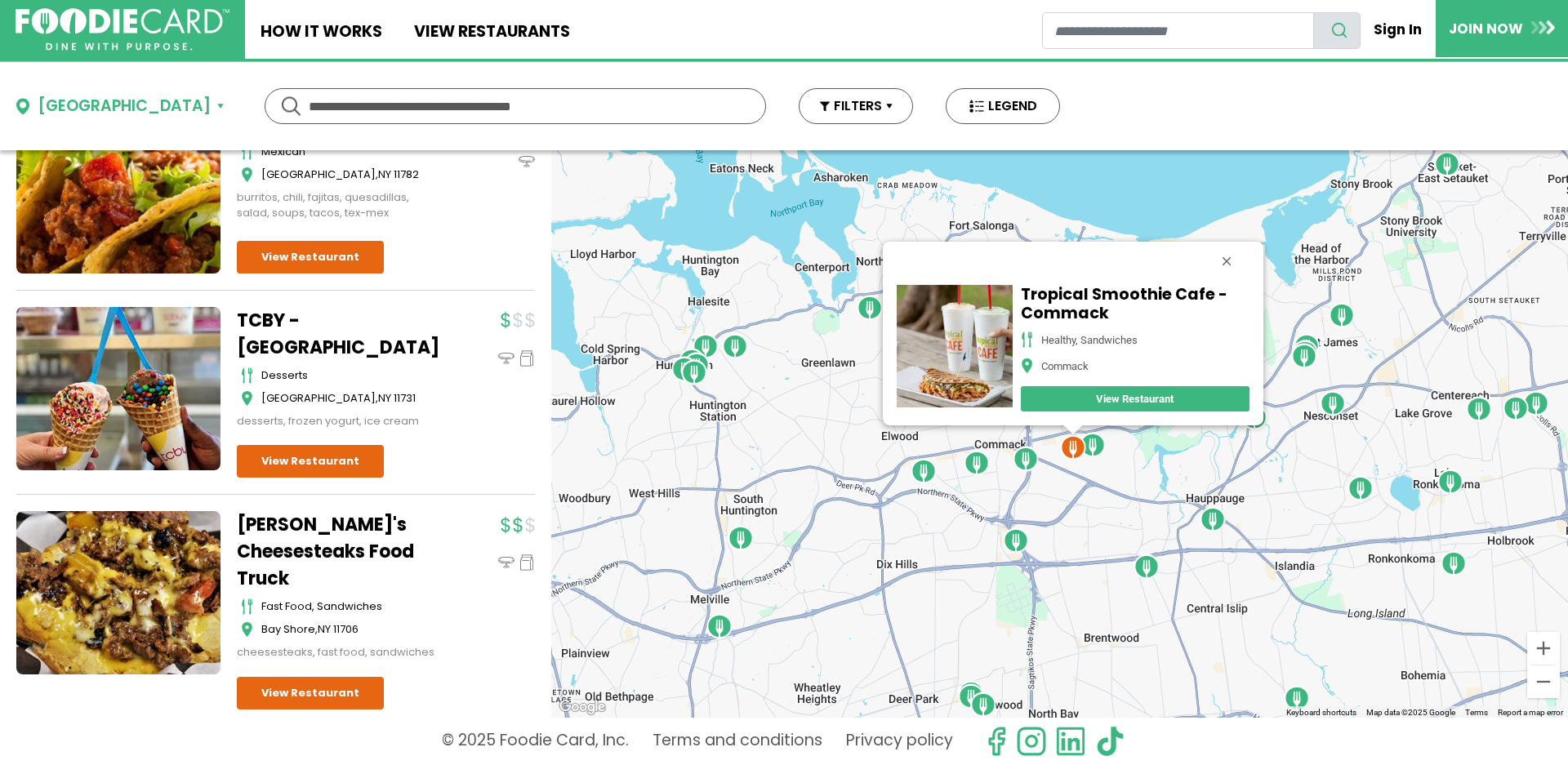
click at [1026, 463] on img "Chiddy's Cheesesteaks - Commack" at bounding box center [1025, 458] width 26 height 26
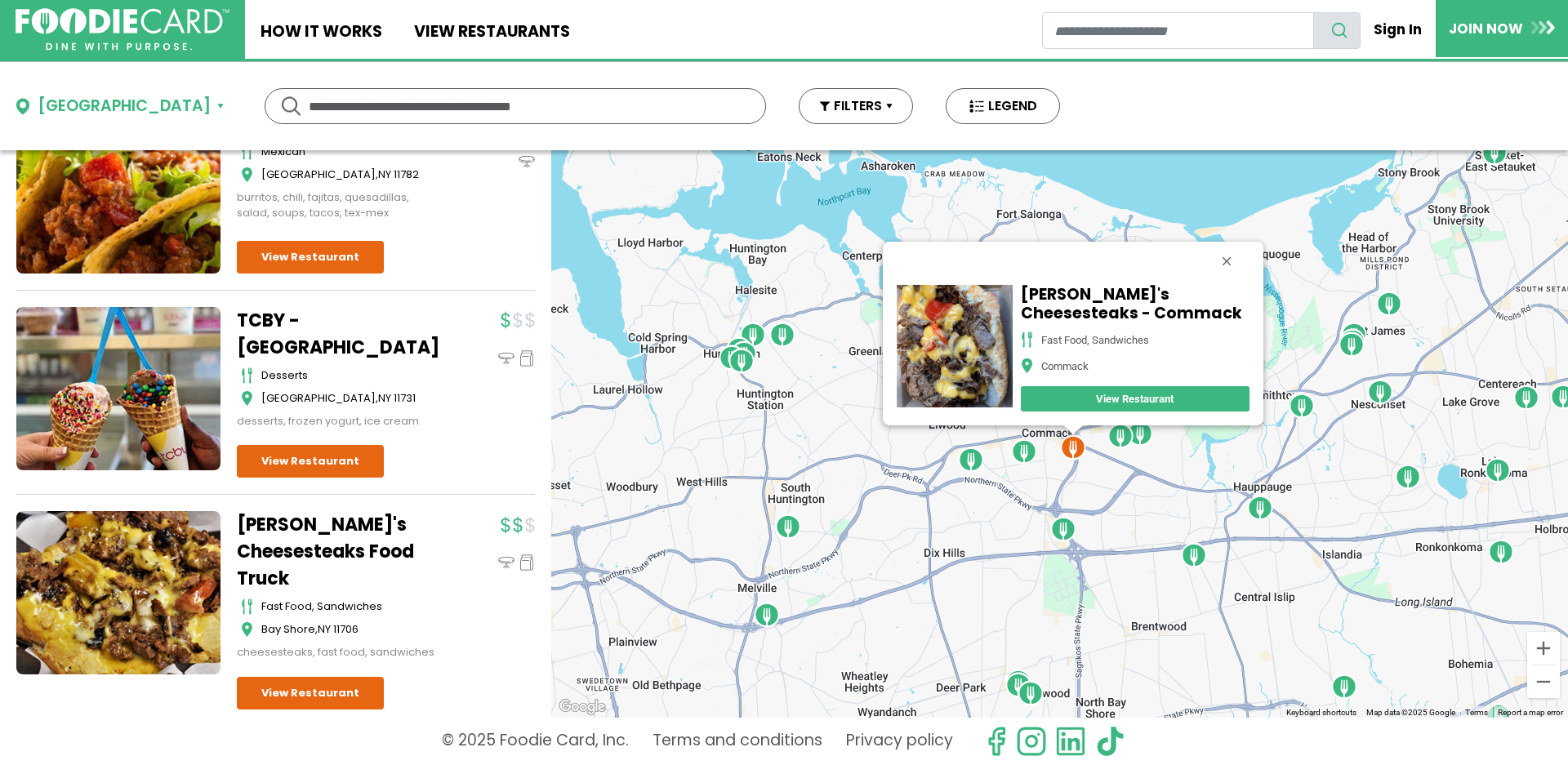
click at [1020, 455] on img "Gino's of Commack" at bounding box center [1023, 451] width 26 height 26
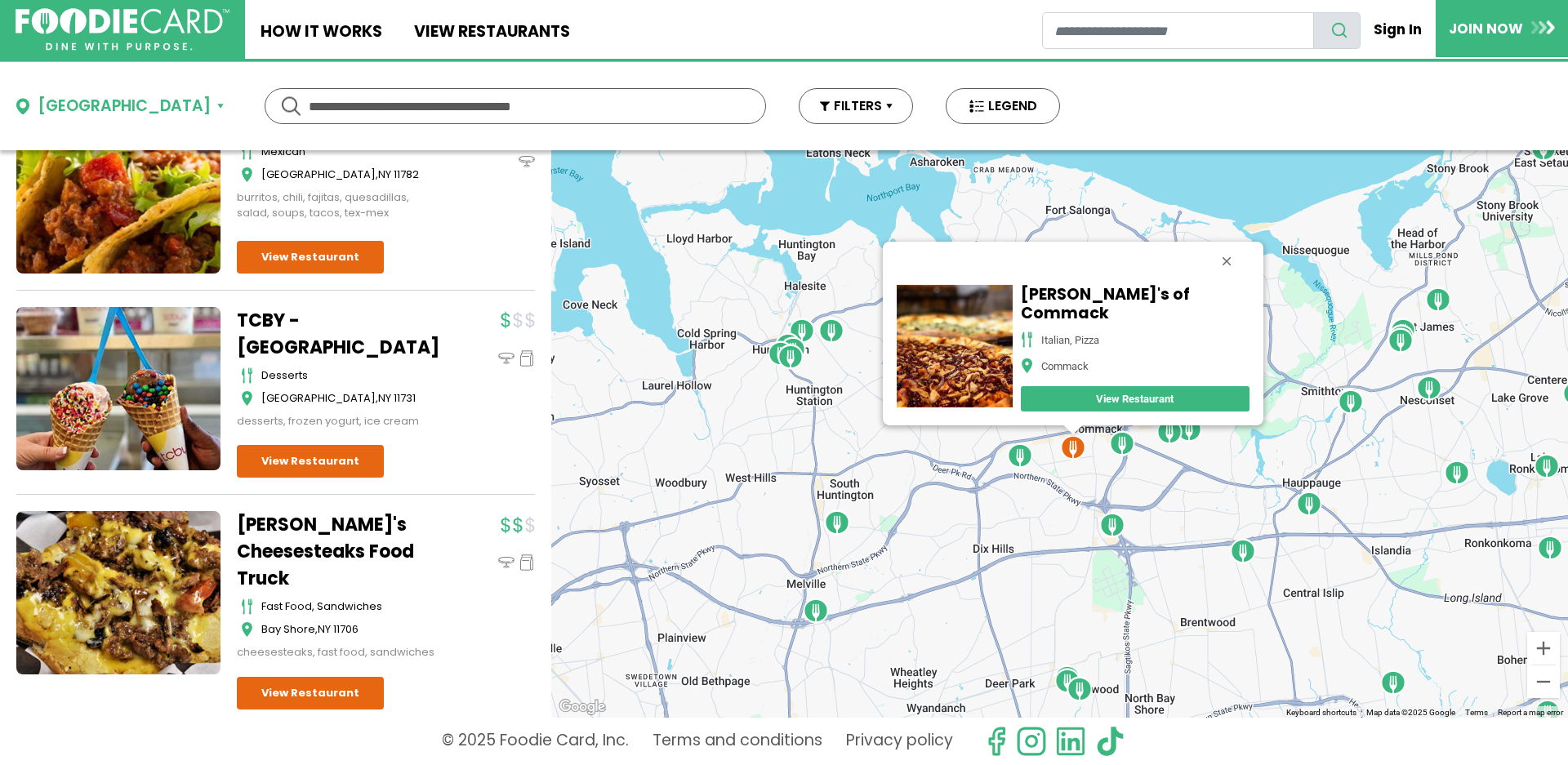
click at [1019, 456] on img "TCBY - East Northport" at bounding box center [1020, 455] width 26 height 26
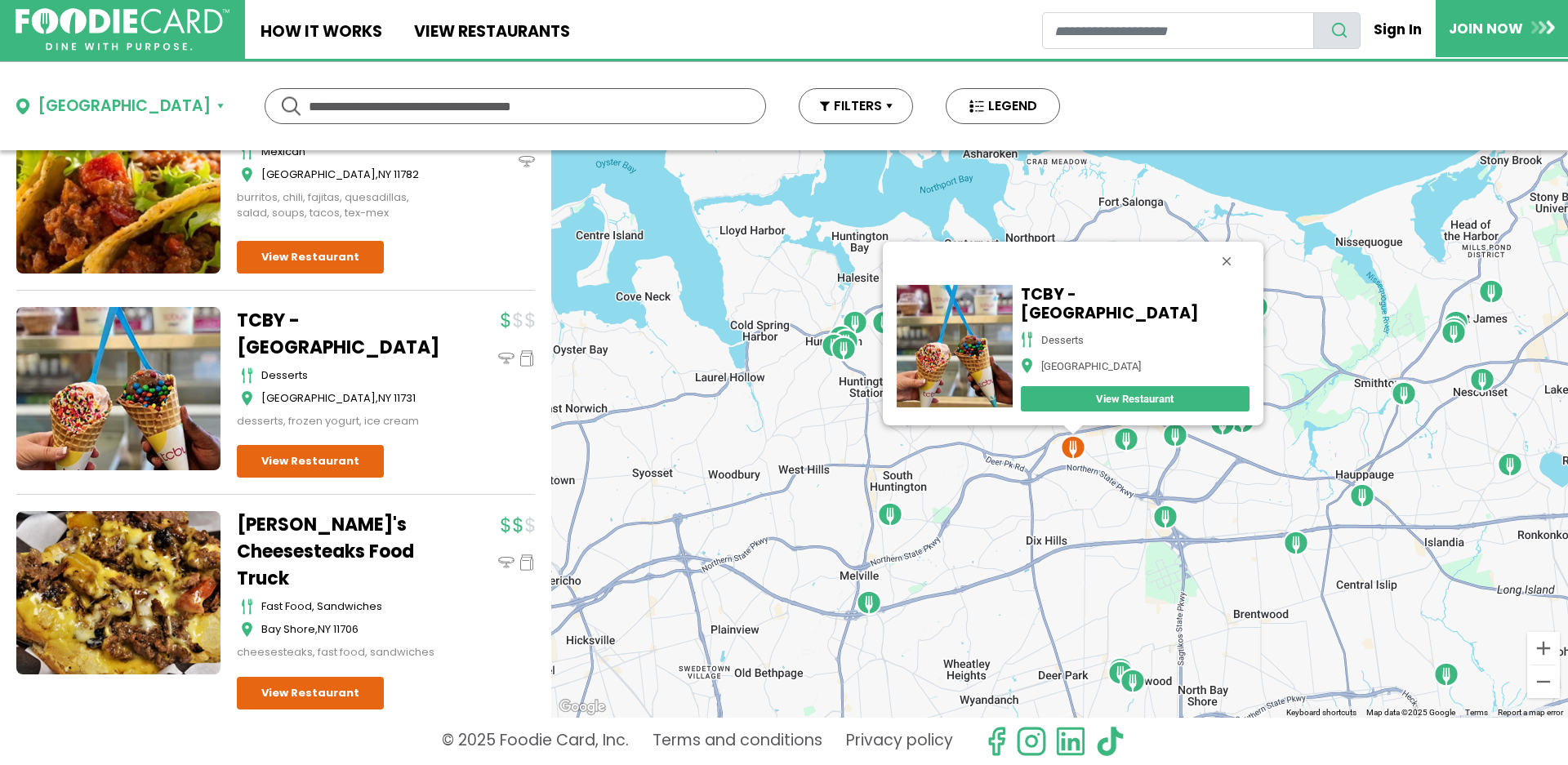
click at [1403, 397] on img "Crazy Crepe Cafe - Smithtown" at bounding box center [1403, 393] width 26 height 26
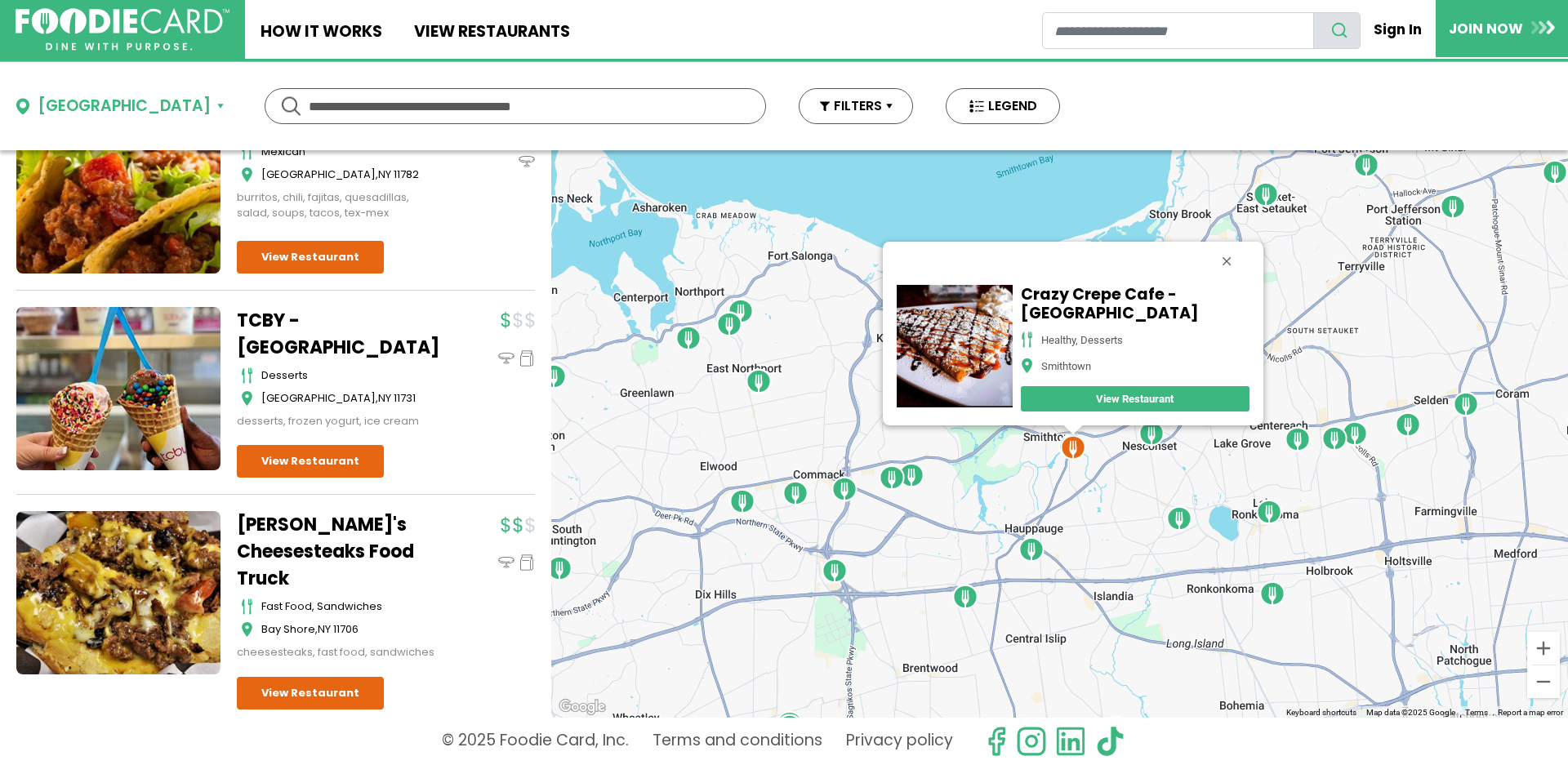
click at [1030, 552] on img "Jersey Mike's - Hauppauge" at bounding box center [1031, 549] width 26 height 26
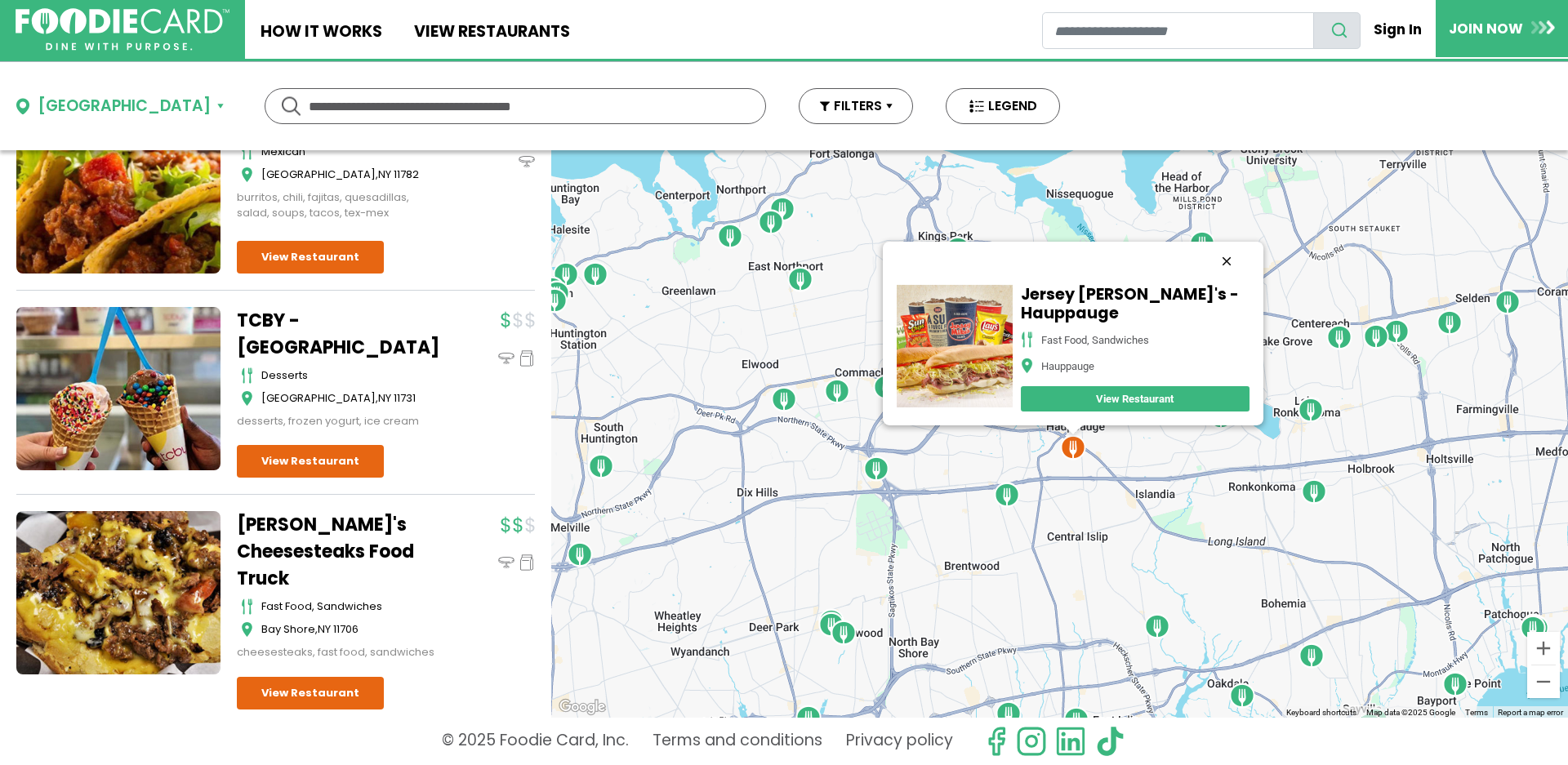
click at [1220, 265] on button "Close" at bounding box center [1226, 262] width 39 height 39
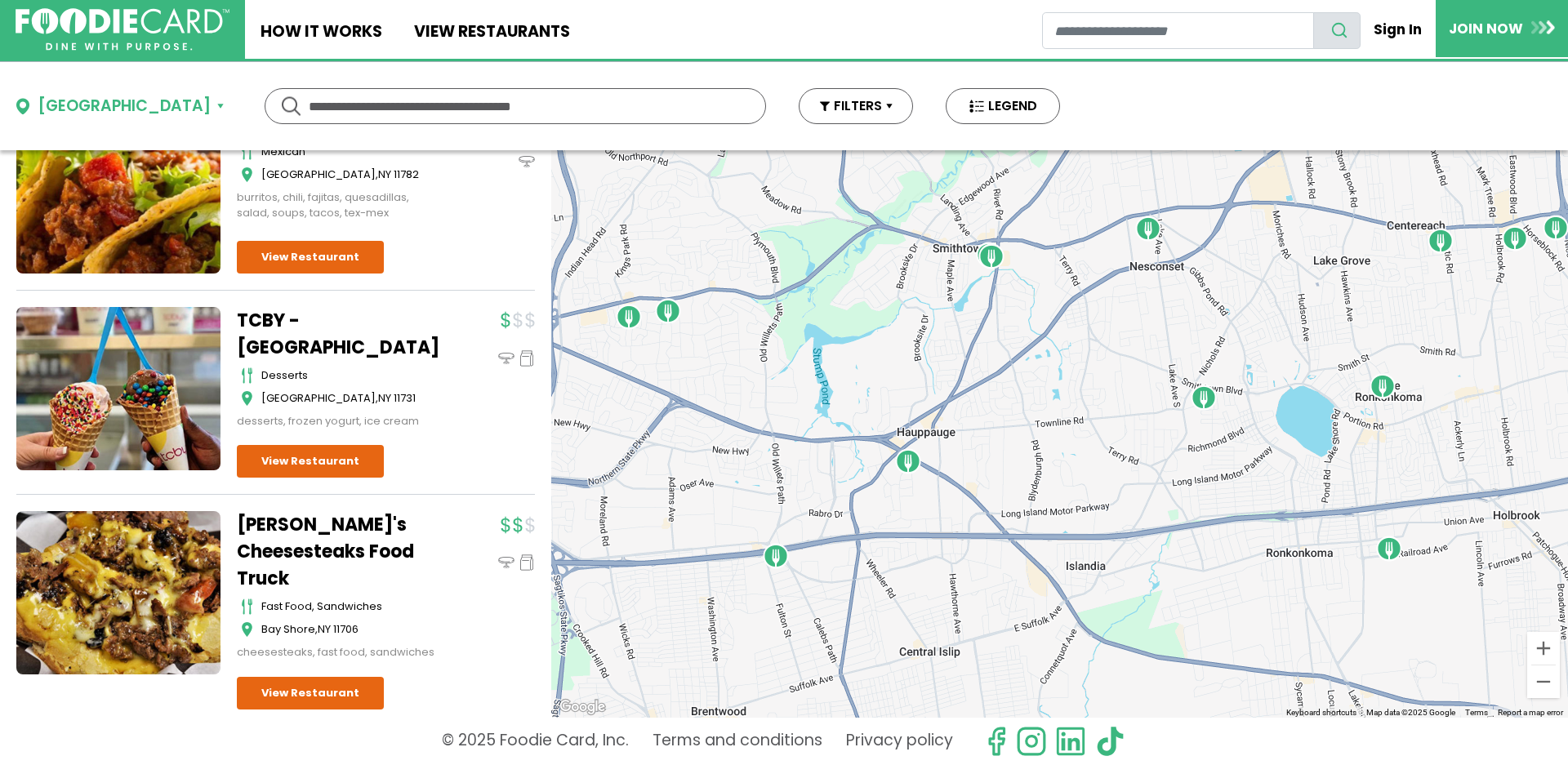
drag, startPoint x: 1168, startPoint y: 428, endPoint x: 1088, endPoint y: 603, distance: 192.4
click at [1093, 601] on div "To navigate, press the arrow keys." at bounding box center [1060, 434] width 1017 height 568
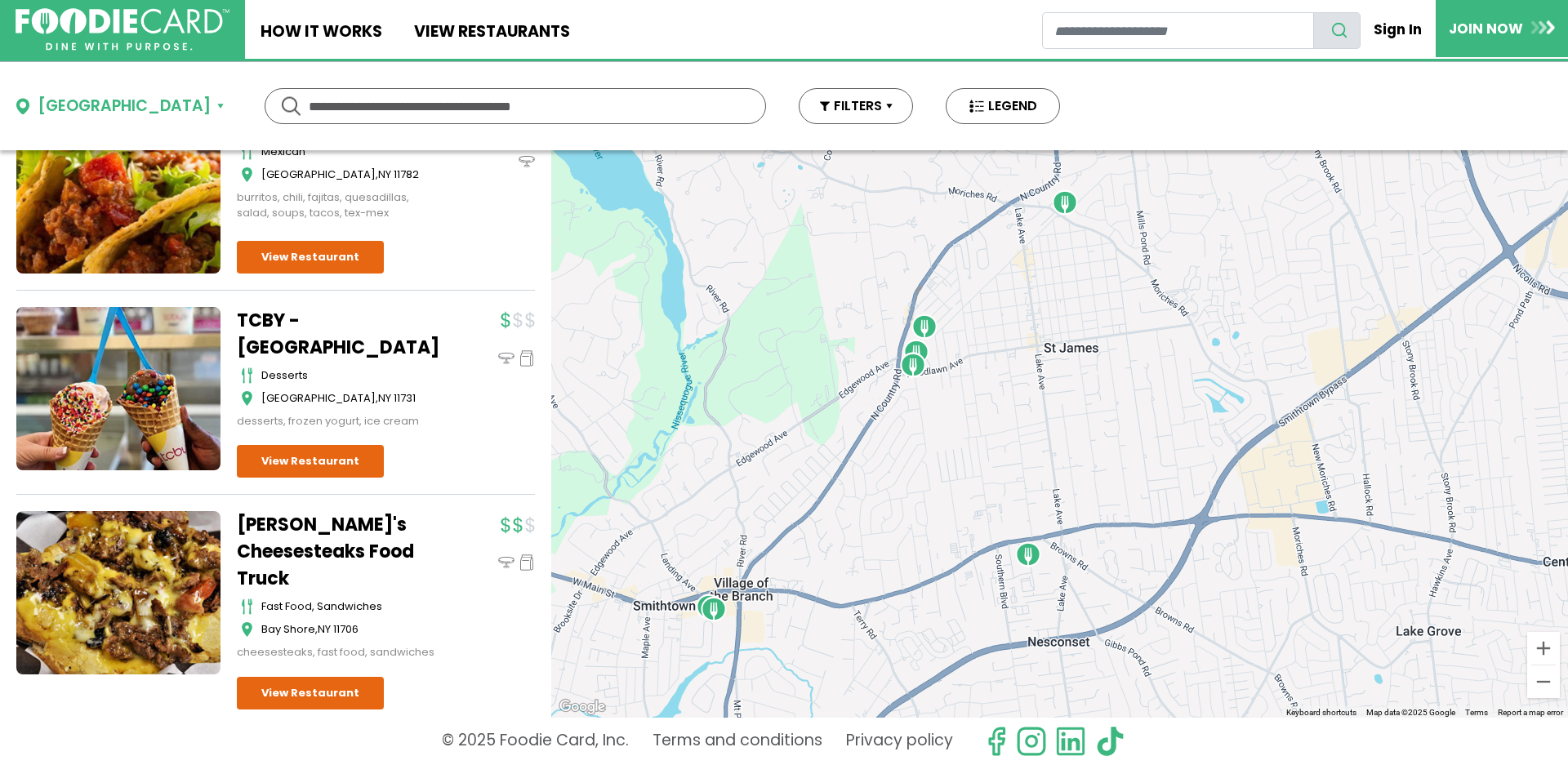
click at [913, 363] on img "Pietro Cucina Italiana" at bounding box center [913, 365] width 26 height 26
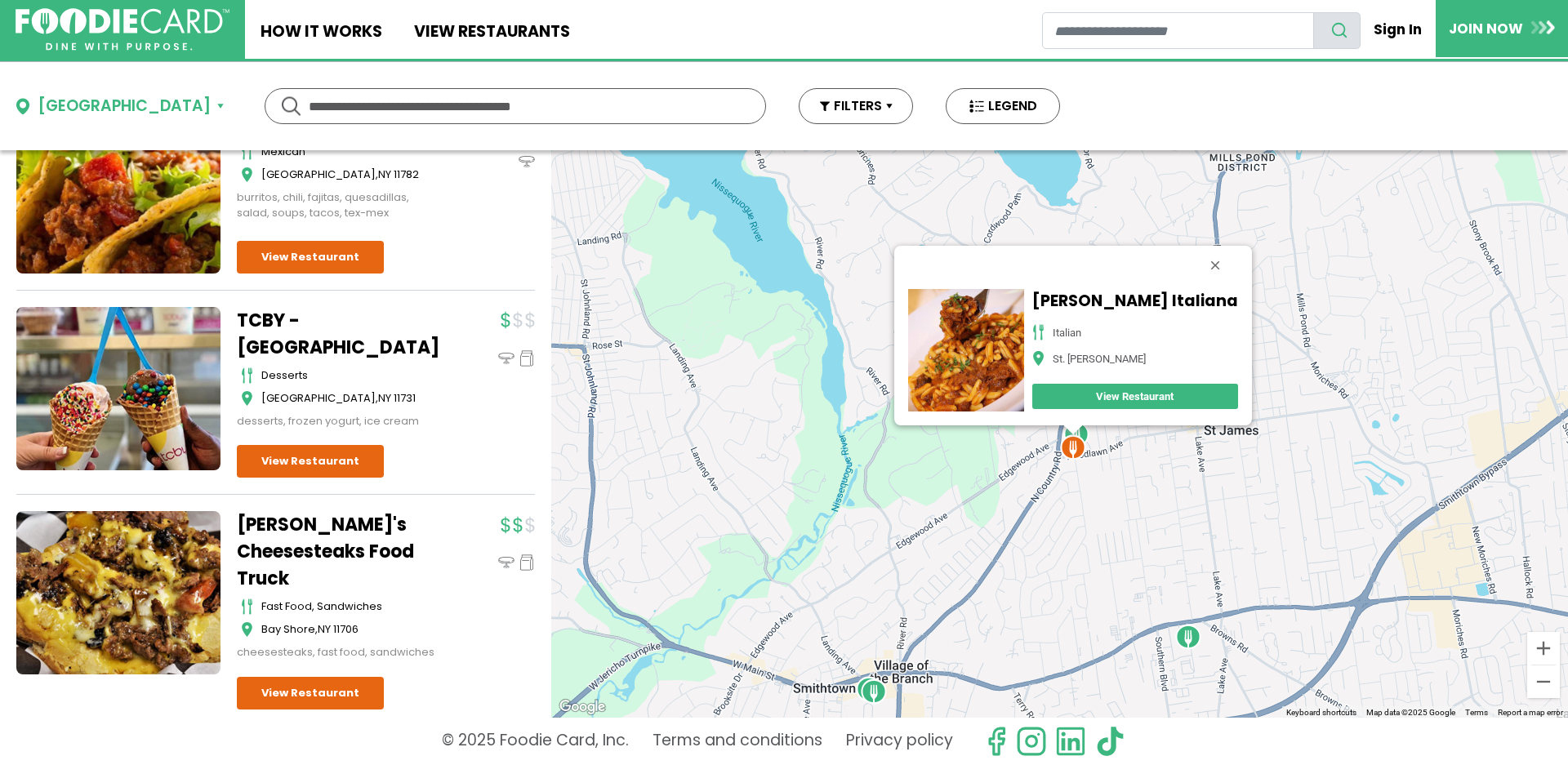
click at [1086, 434] on img "Pietro Cucina Italiana" at bounding box center [1072, 447] width 26 height 26
click at [1081, 429] on div at bounding box center [1072, 430] width 20 height 10
click at [1199, 267] on button "Close" at bounding box center [1215, 265] width 39 height 39
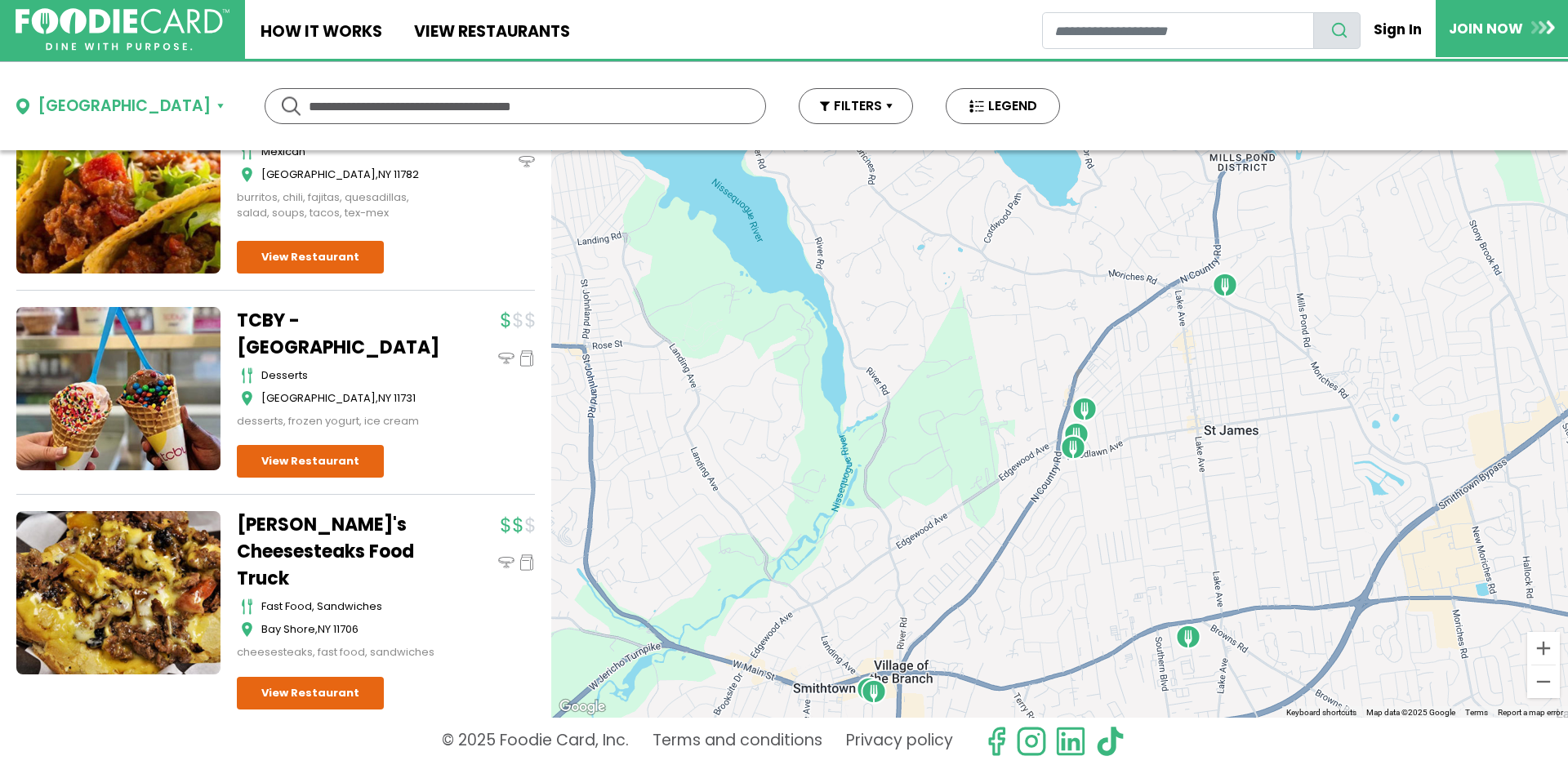
click at [1089, 407] on img "Del Fuego - St. James" at bounding box center [1084, 408] width 26 height 26
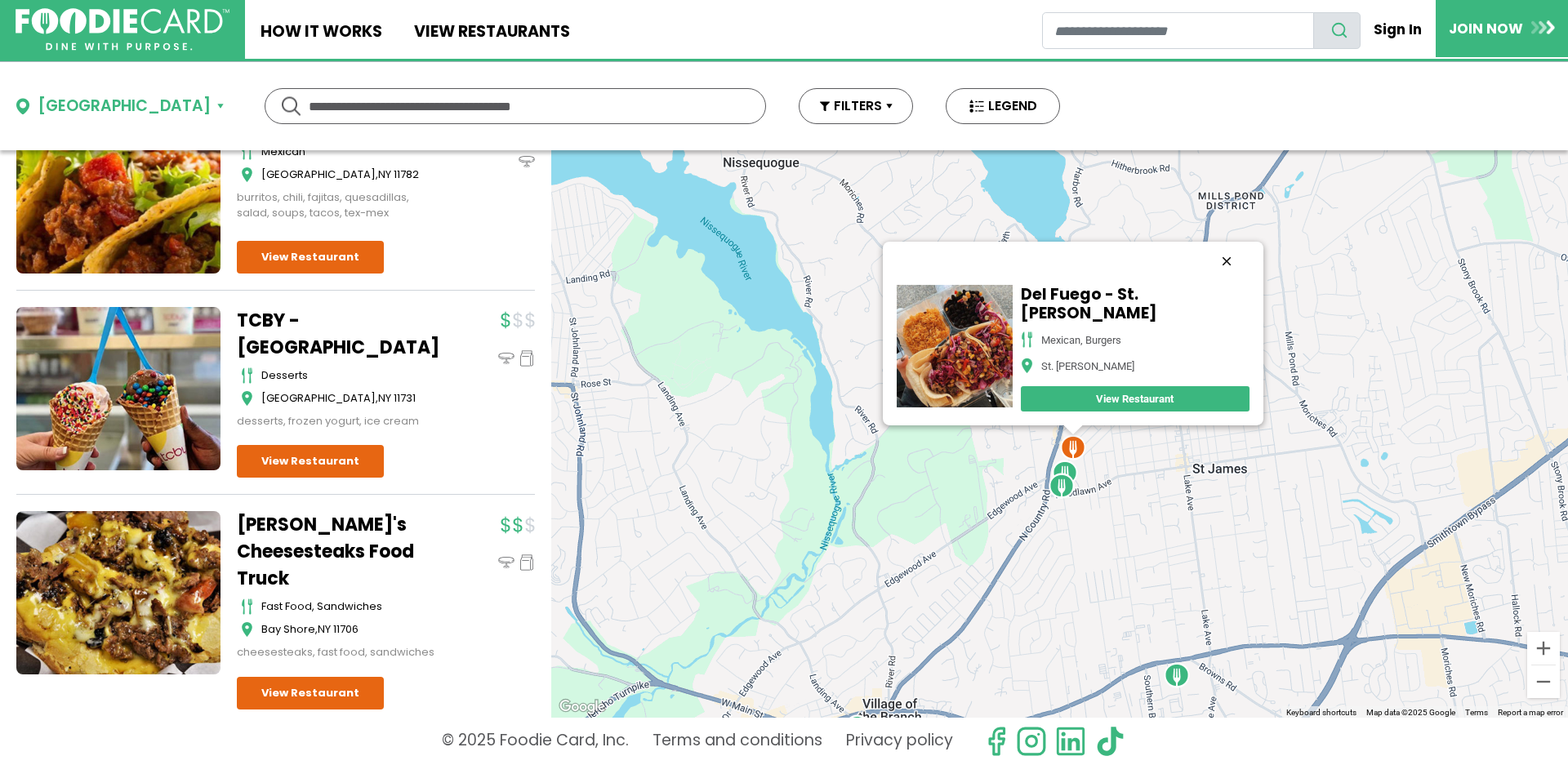
click at [1207, 263] on button "Close" at bounding box center [1226, 262] width 39 height 39
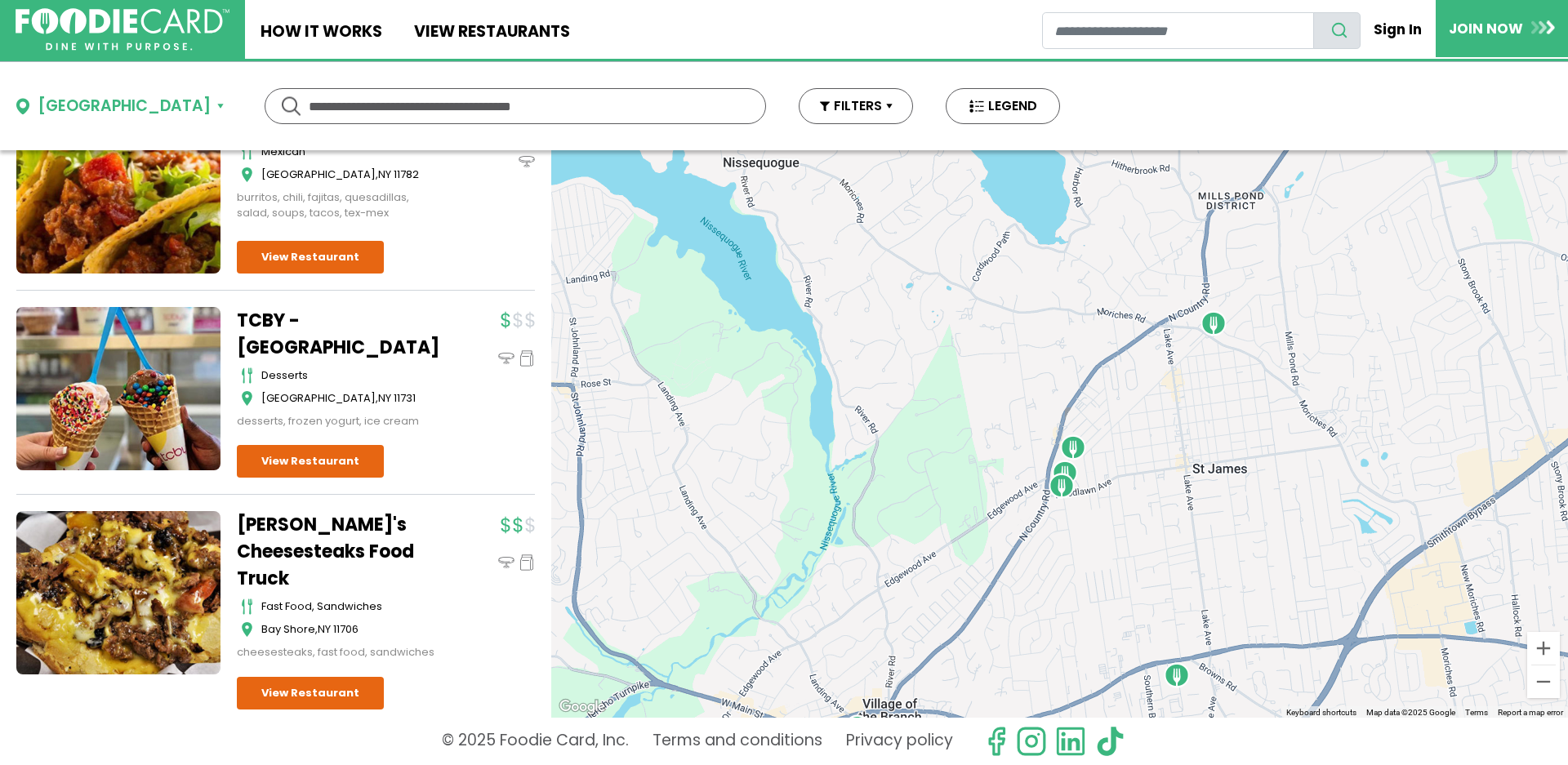
click at [1070, 465] on img "SoBol - St. James" at bounding box center [1064, 472] width 26 height 26
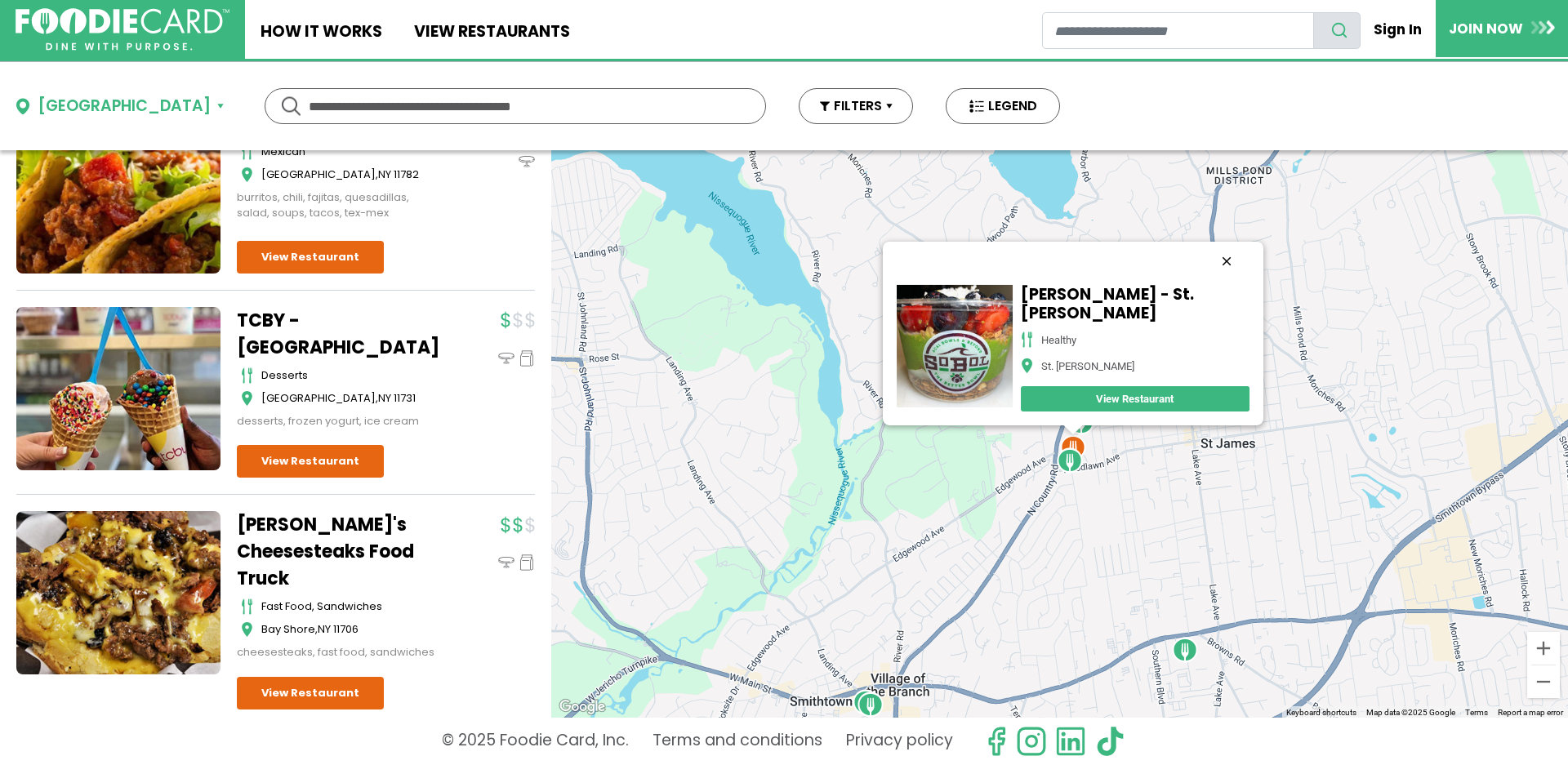
click at [1207, 267] on button "Close" at bounding box center [1226, 262] width 39 height 39
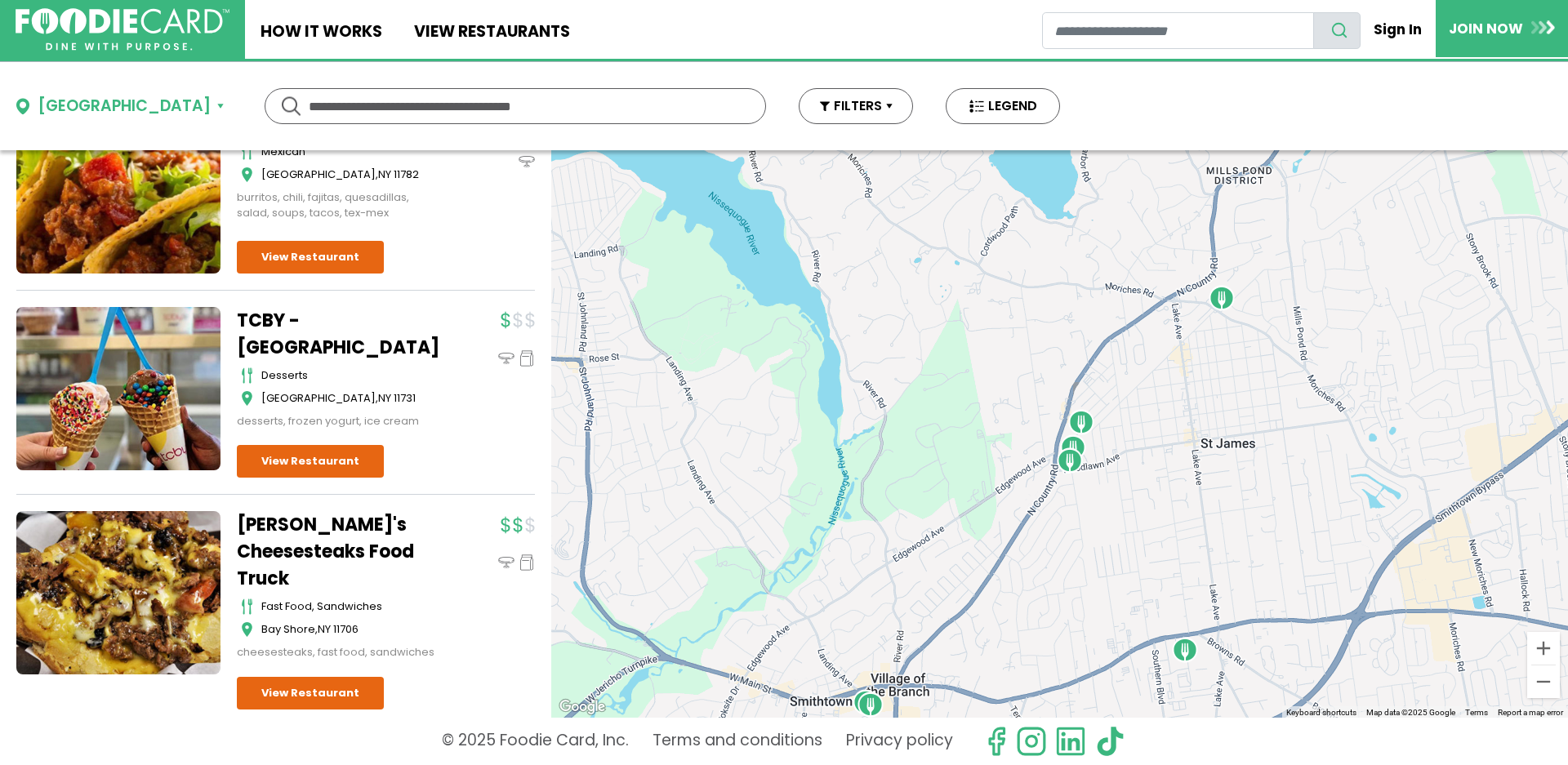
click at [1074, 464] on img "Pietro Cucina Italiana" at bounding box center [1070, 460] width 26 height 26
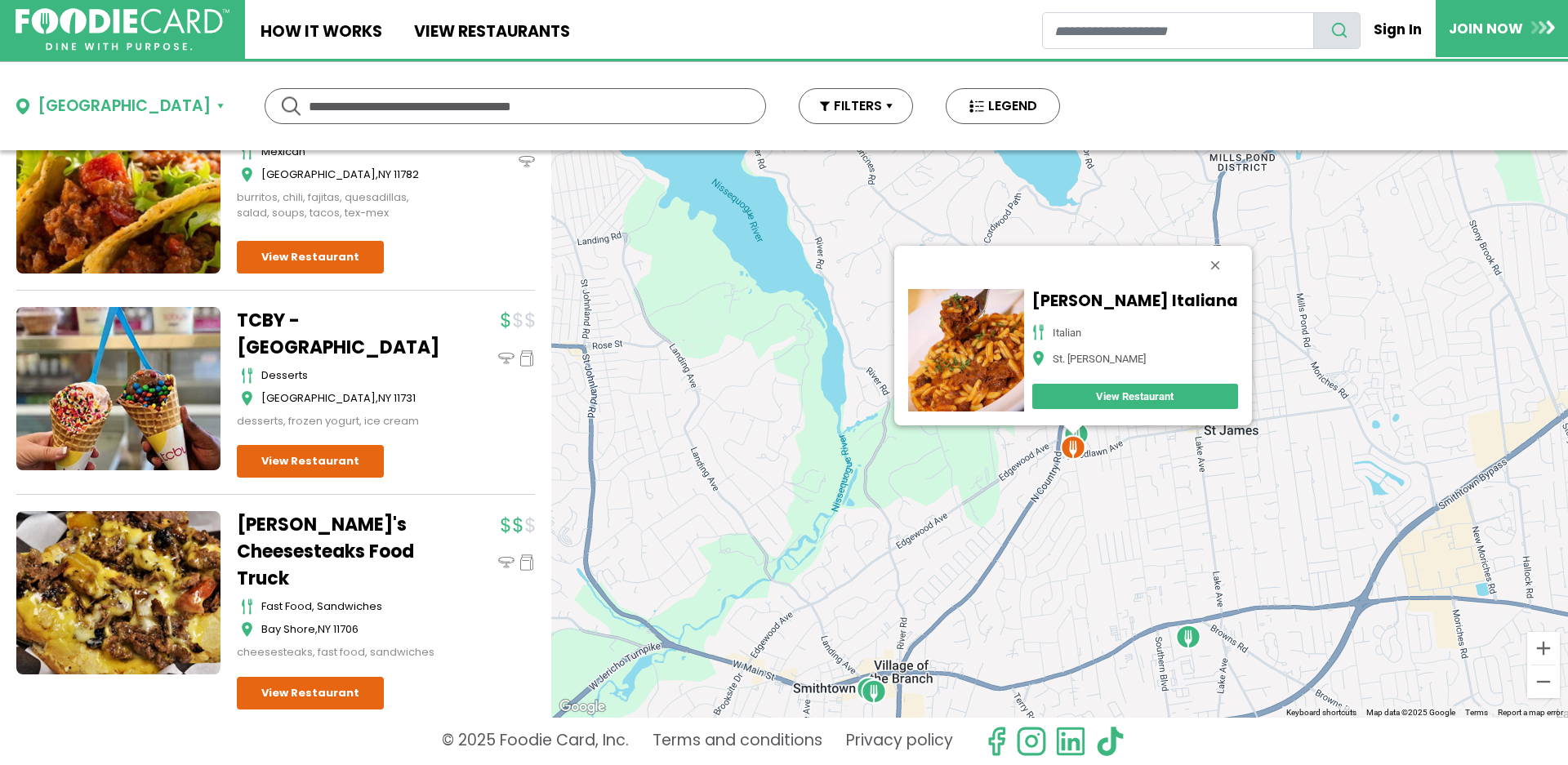
click at [1133, 398] on link "View Restaurant" at bounding box center [1134, 396] width 206 height 25
